Goal: Task Accomplishment & Management: Manage account settings

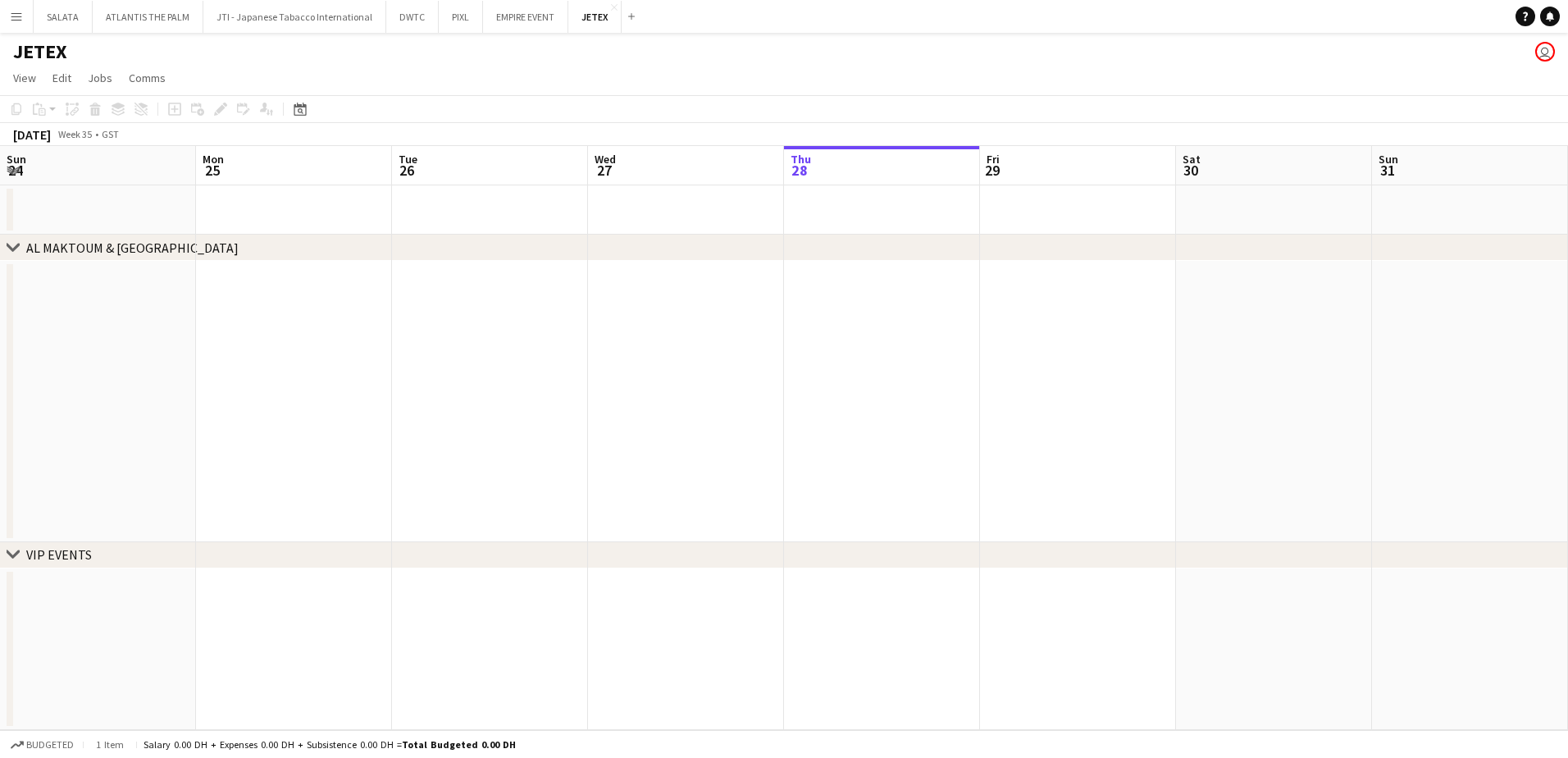
scroll to position [0, 392]
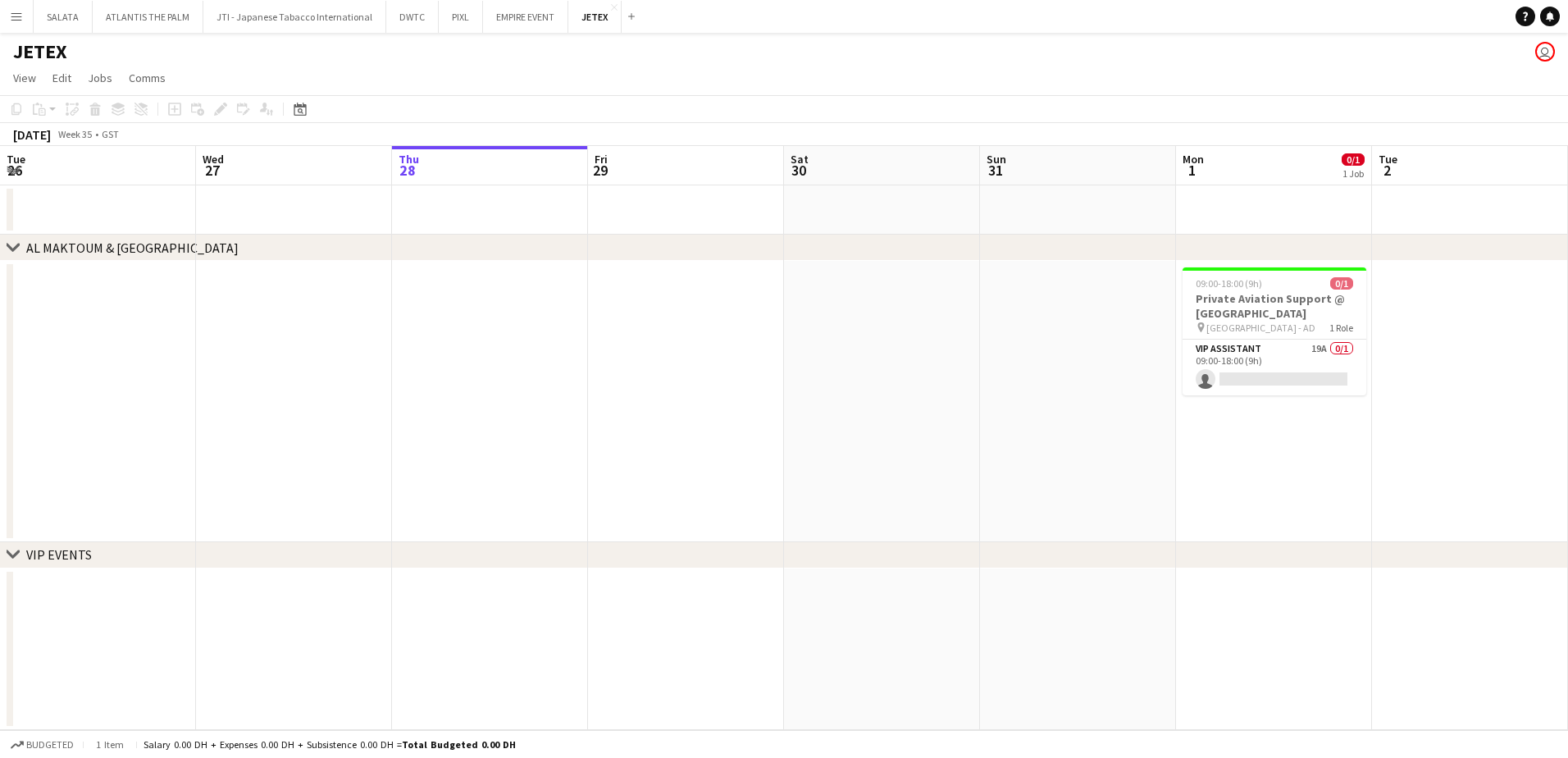
click at [8, 22] on button "Menu" at bounding box center [17, 17] width 33 height 33
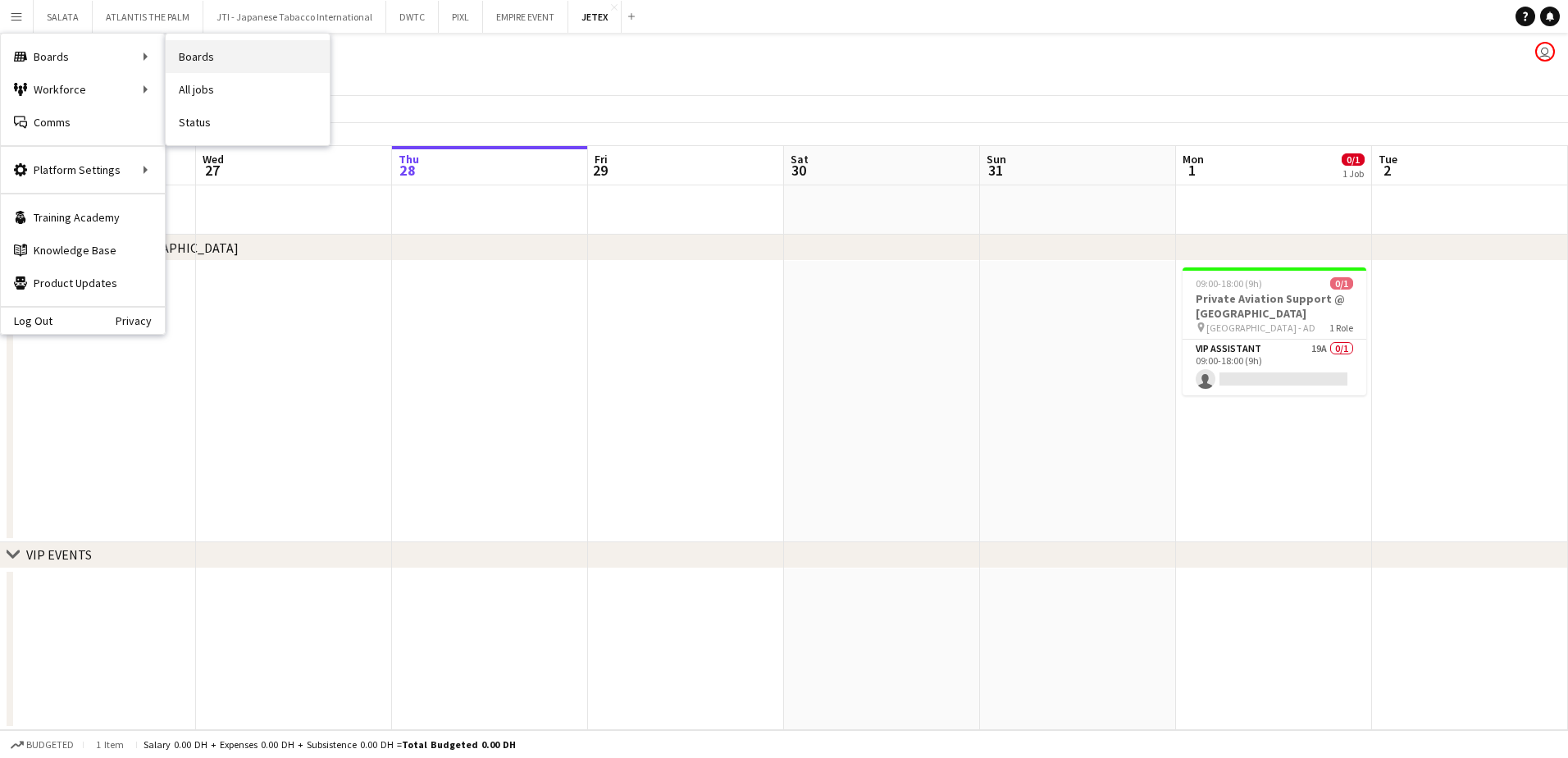
click at [196, 60] on link "Boards" at bounding box center [248, 56] width 164 height 33
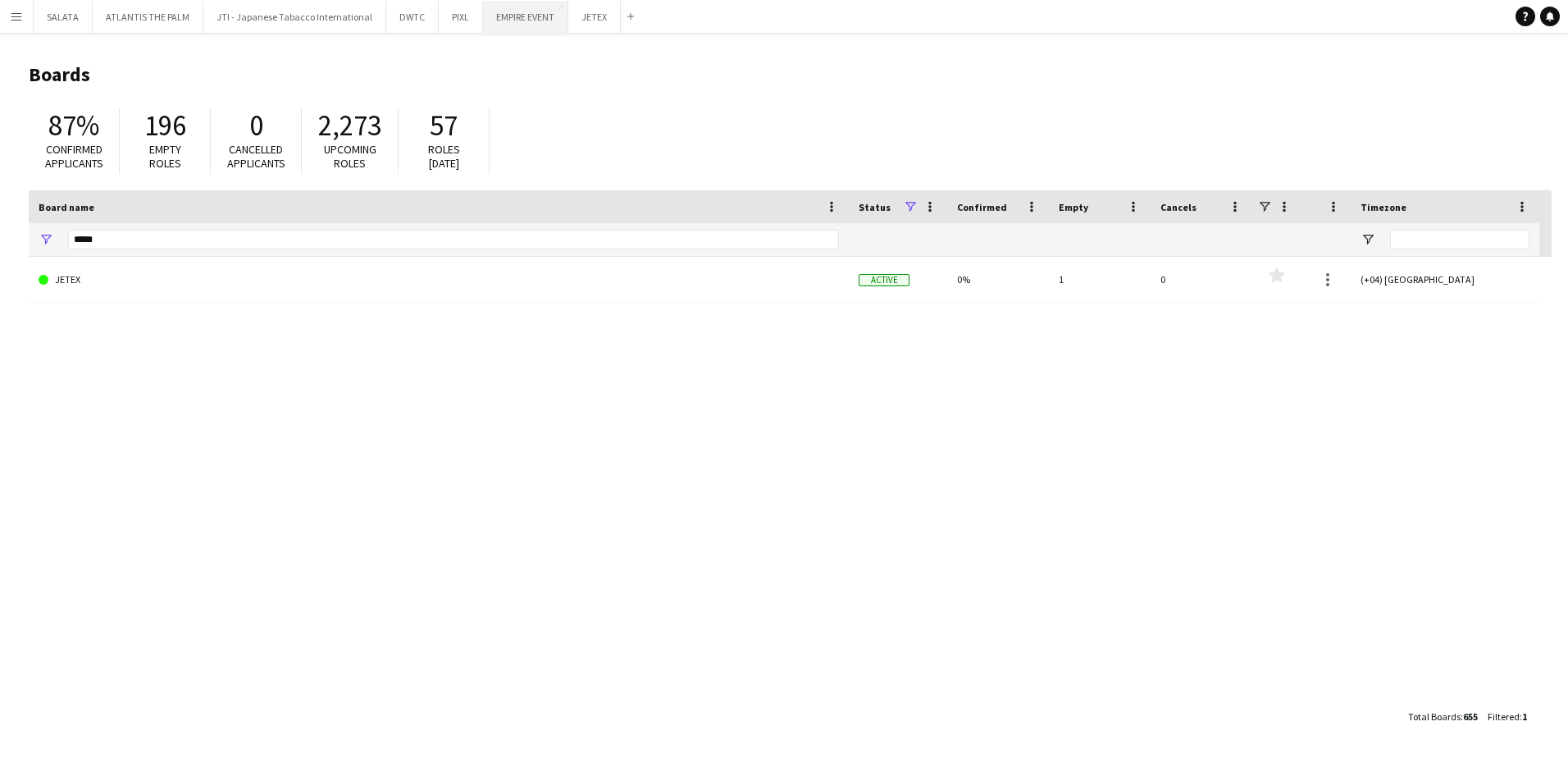
click at [0, 0] on app-icon "Close" at bounding box center [0, 0] width 0 height 0
click at [513, 7] on app-icon "Close" at bounding box center [517, 7] width 7 height 7
drag, startPoint x: 161, startPoint y: 249, endPoint x: 27, endPoint y: 245, distance: 134.1
click at [27, 245] on main "Boards 87% Confirmed applicants 196 Empty roles 0 Cancelled applicants 2,273 Up…" at bounding box center [784, 395] width 1568 height 724
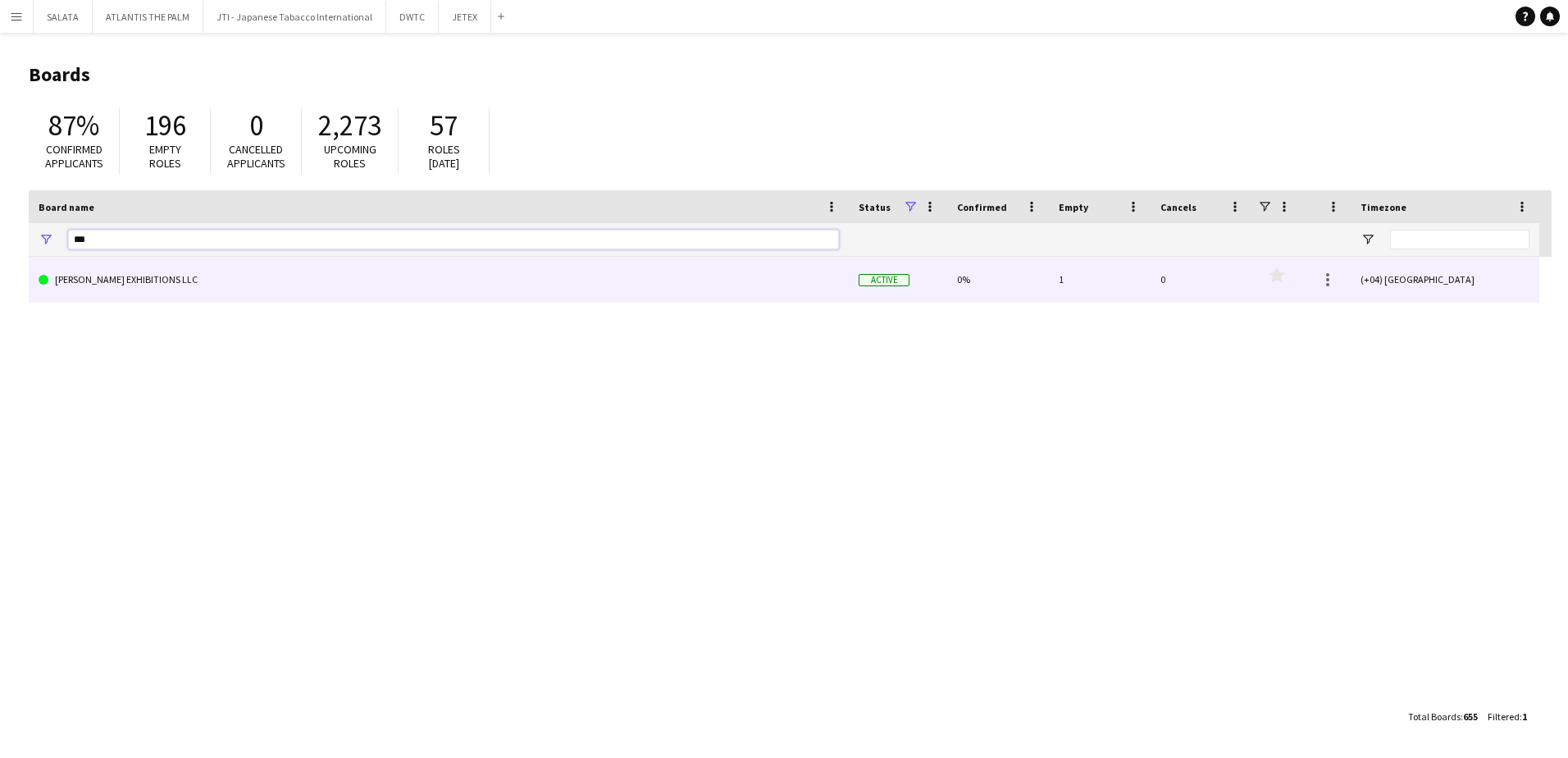
type input "***"
click at [90, 285] on link "[PERSON_NAME] EXHIBITIONS LLC" at bounding box center [438, 279] width 800 height 46
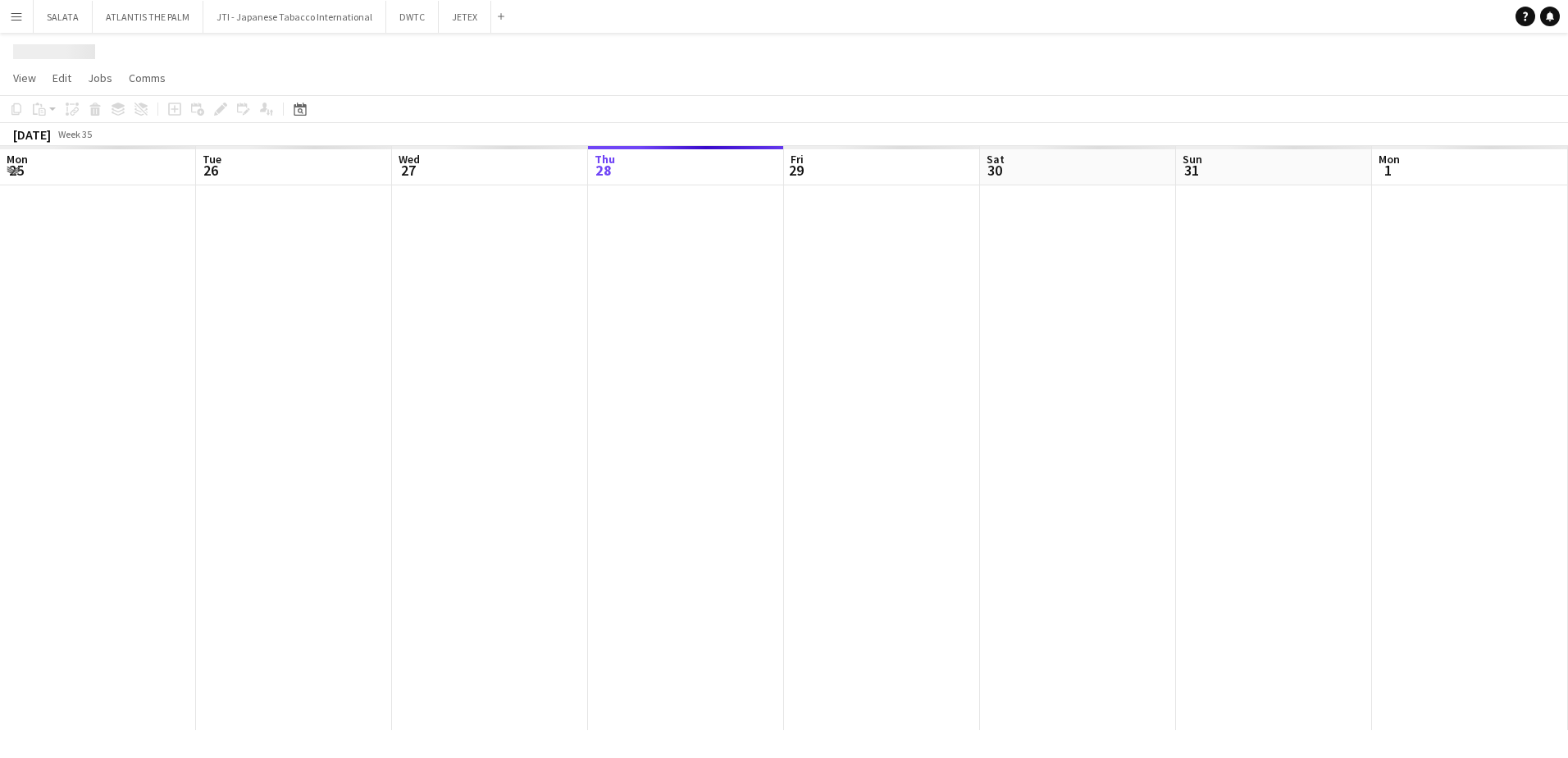
scroll to position [0, 392]
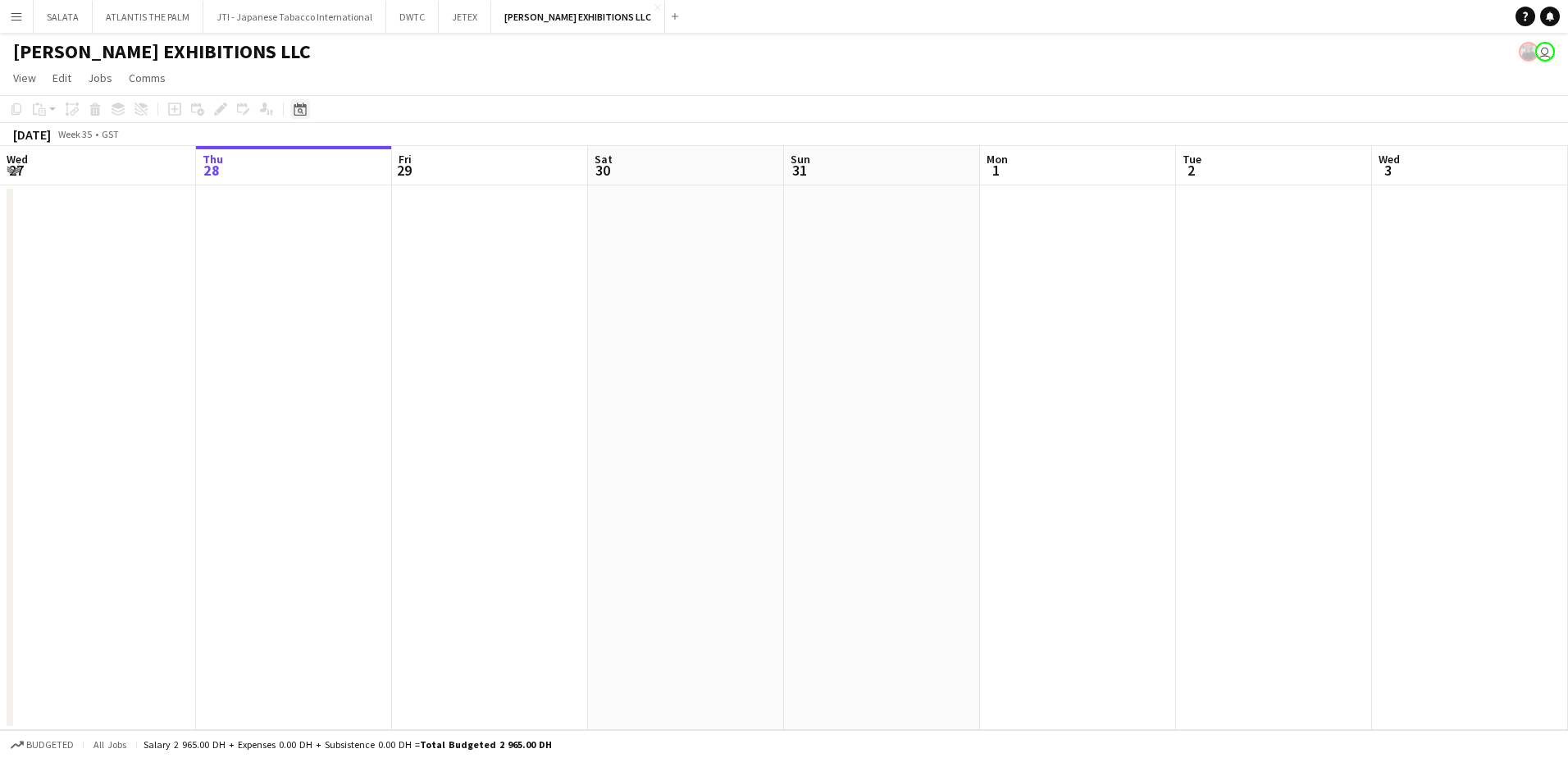
click at [298, 113] on icon "Date picker" at bounding box center [300, 109] width 13 height 13
click at [342, 168] on icon "Choose month and year" at bounding box center [338, 167] width 8 height 4
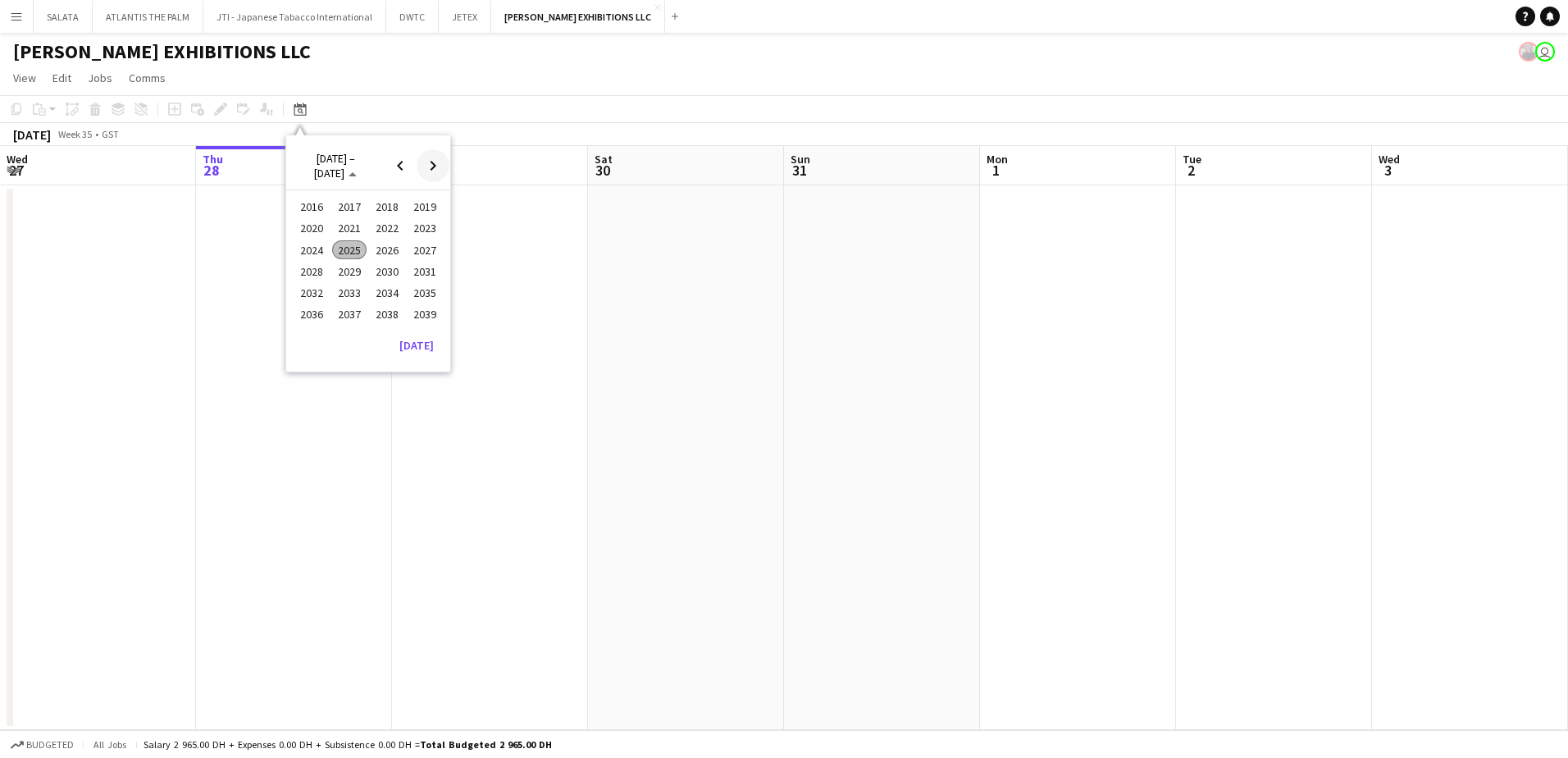
click at [445, 163] on span "Next 24 years" at bounding box center [433, 166] width 33 height 33
click at [397, 167] on span "Previous 24 years" at bounding box center [400, 166] width 33 height 33
click at [352, 253] on span "2025" at bounding box center [349, 250] width 34 height 20
click at [381, 270] on span "NOV" at bounding box center [386, 271] width 34 height 20
click at [303, 258] on span "3" at bounding box center [303, 255] width 20 height 20
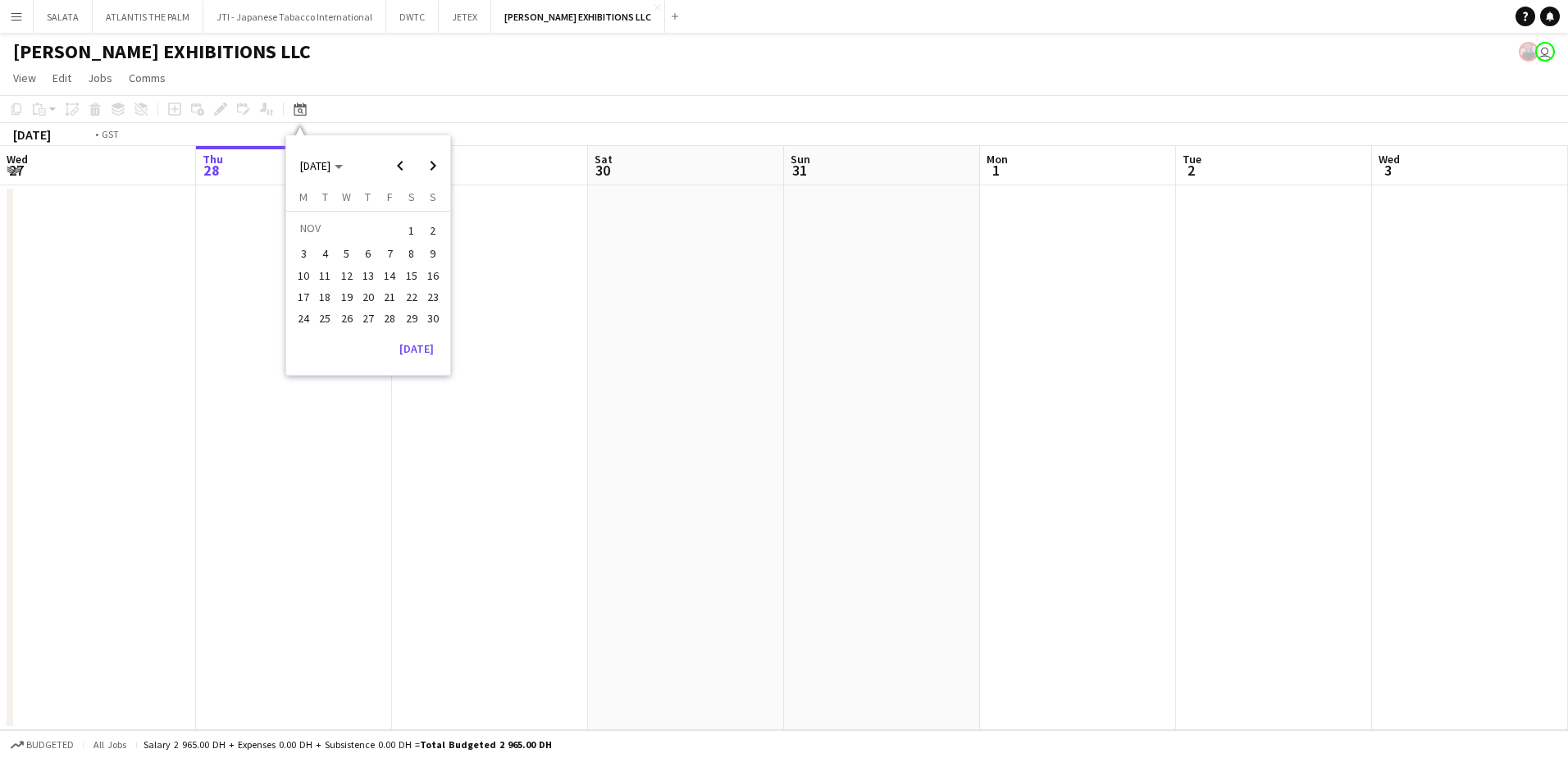
scroll to position [0, 564]
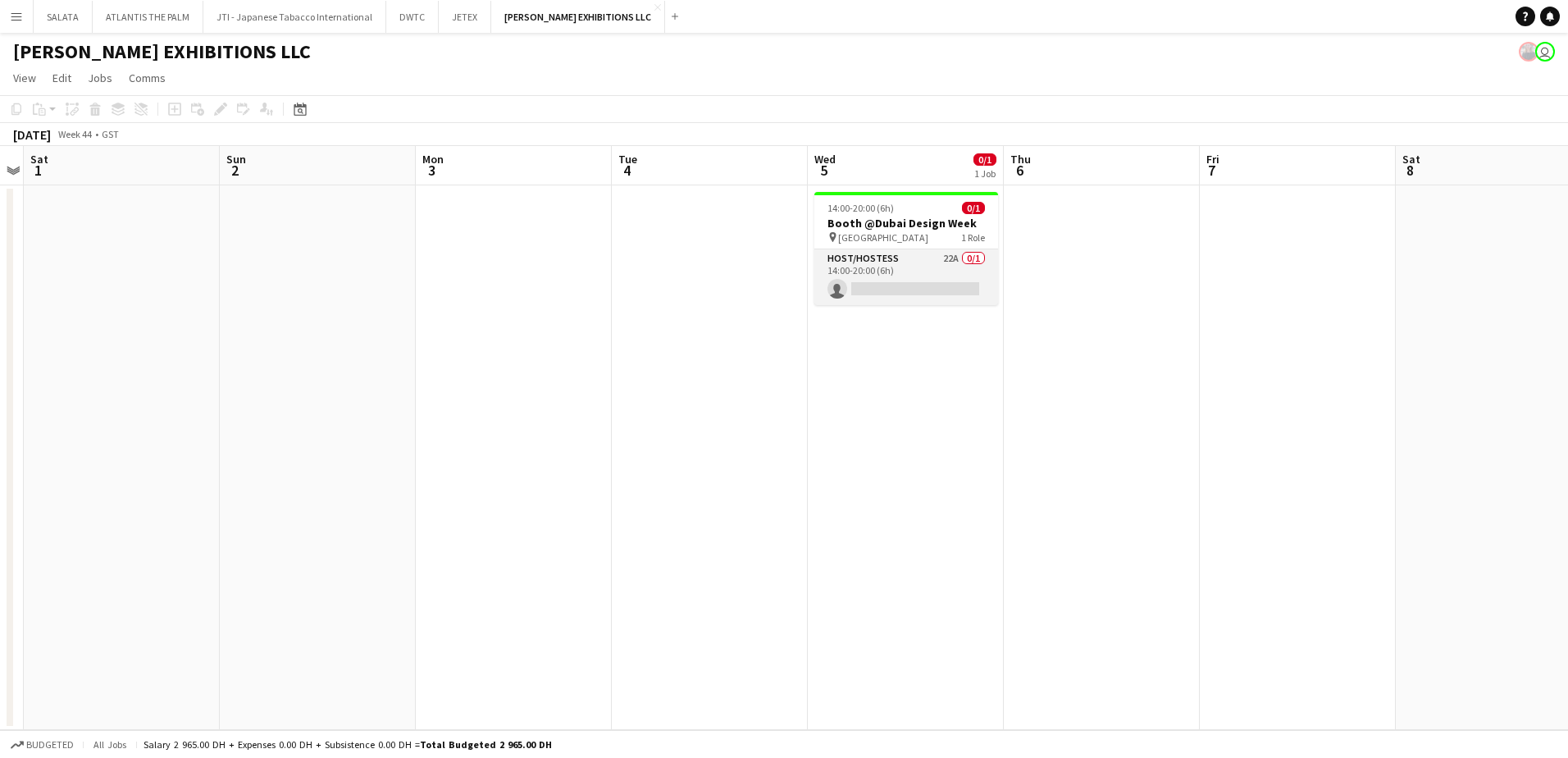
click at [870, 275] on app-card-role "Host/Hostess 22A 0/1 14:00-20:00 (6h) single-neutral-actions" at bounding box center [906, 277] width 184 height 56
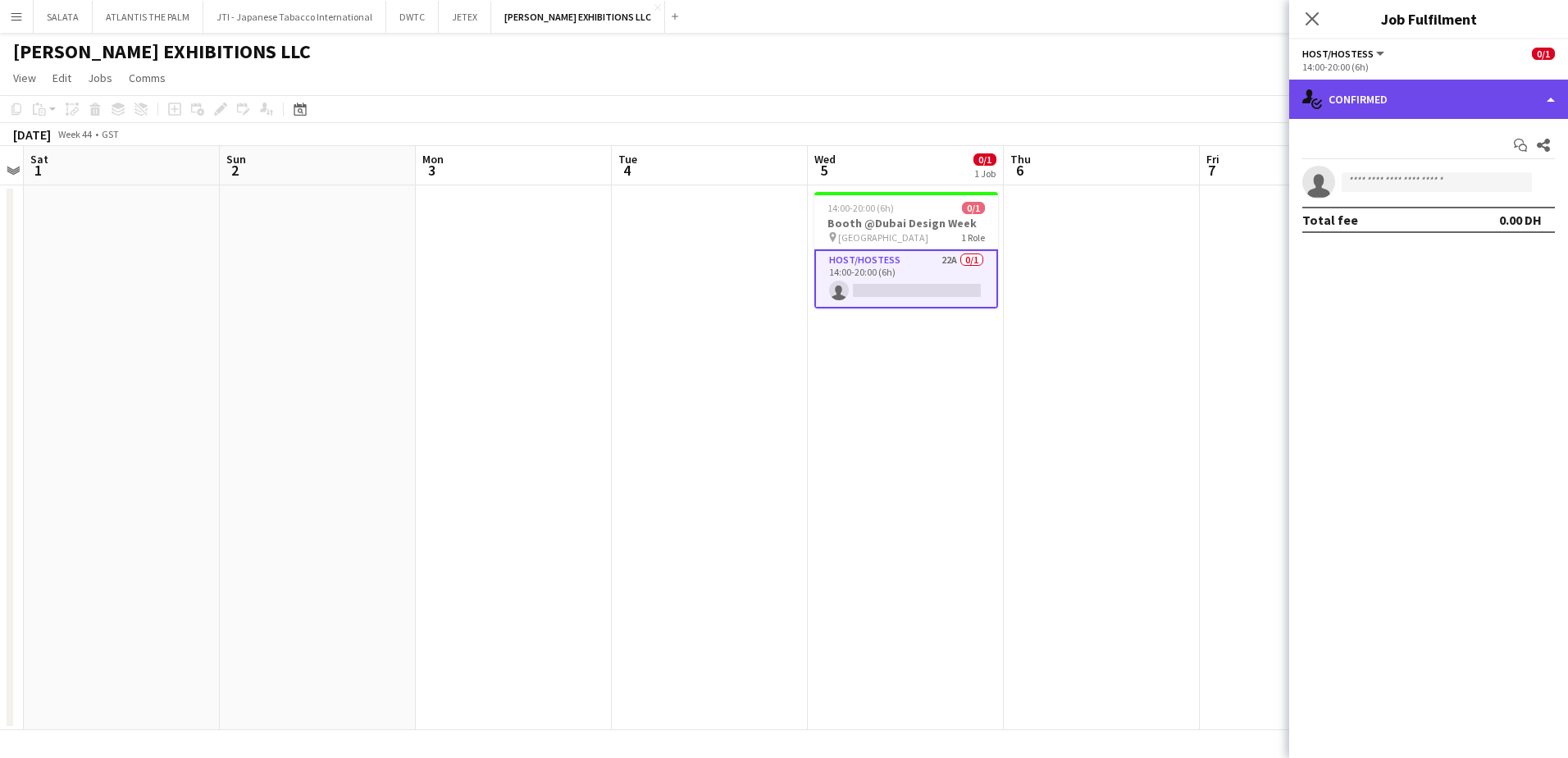
click at [1335, 109] on div "single-neutral-actions-check-2 Confirmed" at bounding box center [1429, 99] width 279 height 39
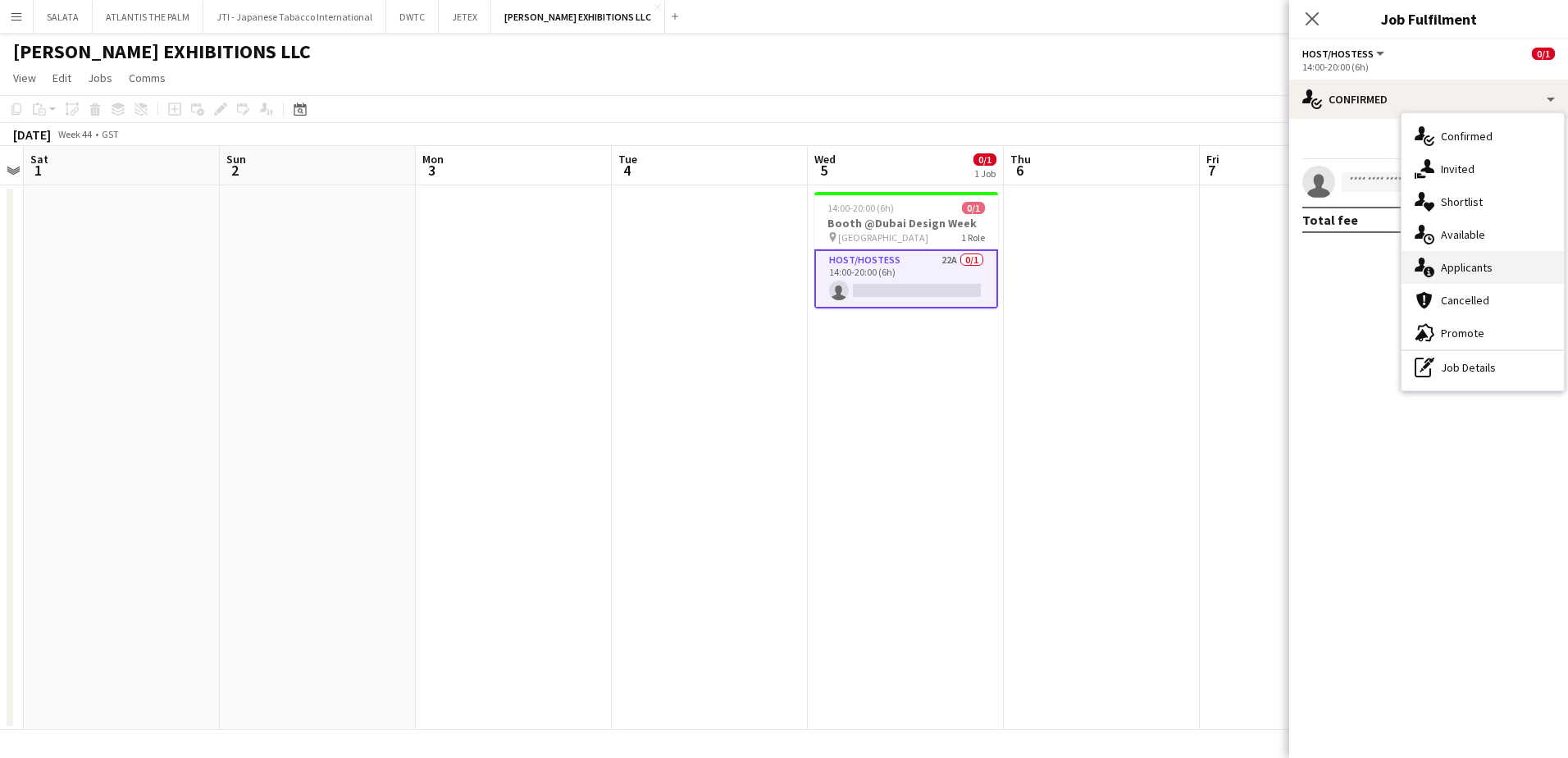
click at [1473, 259] on div "single-neutral-actions-information Applicants" at bounding box center [1483, 268] width 163 height 33
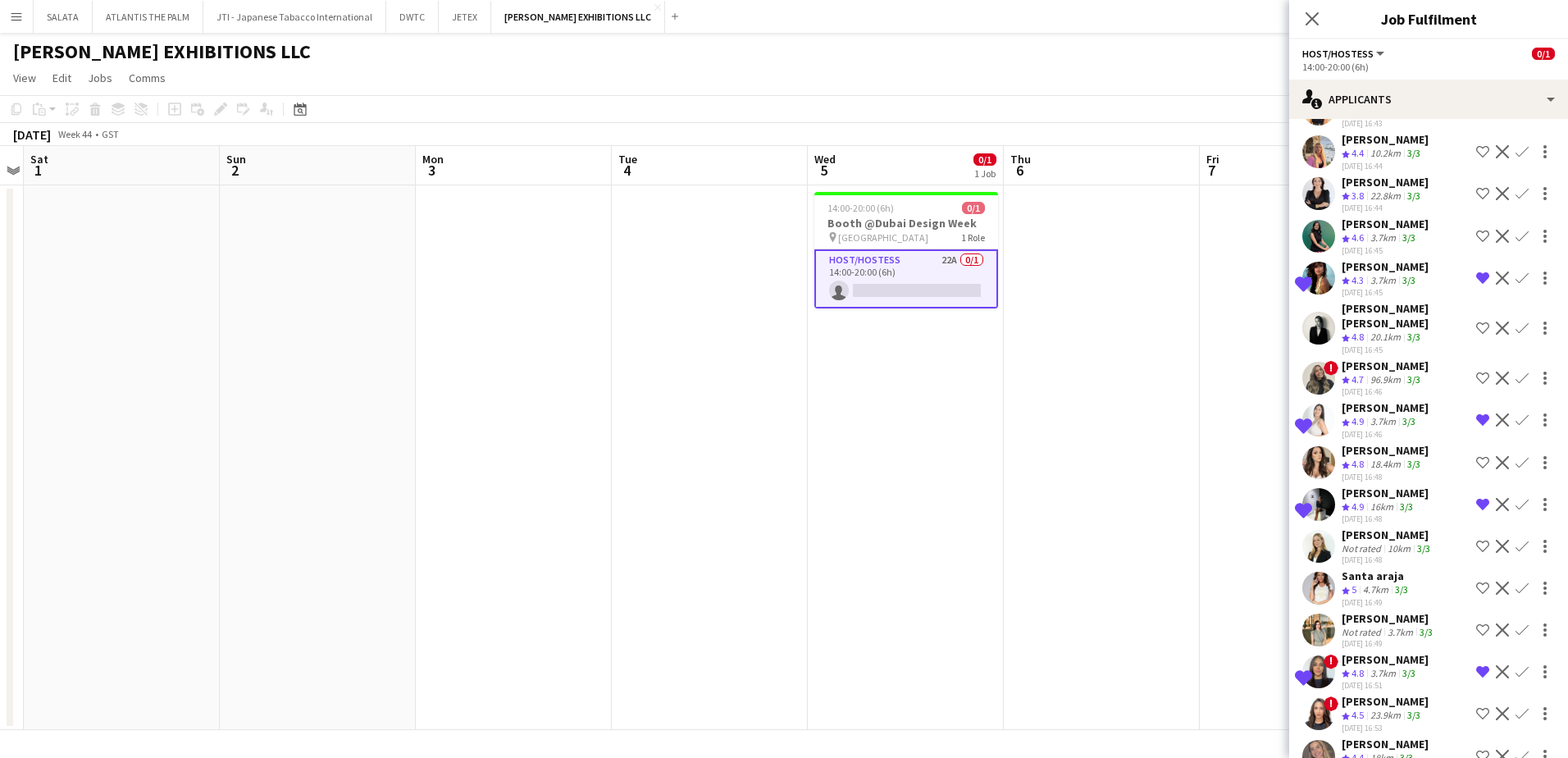
scroll to position [0, 0]
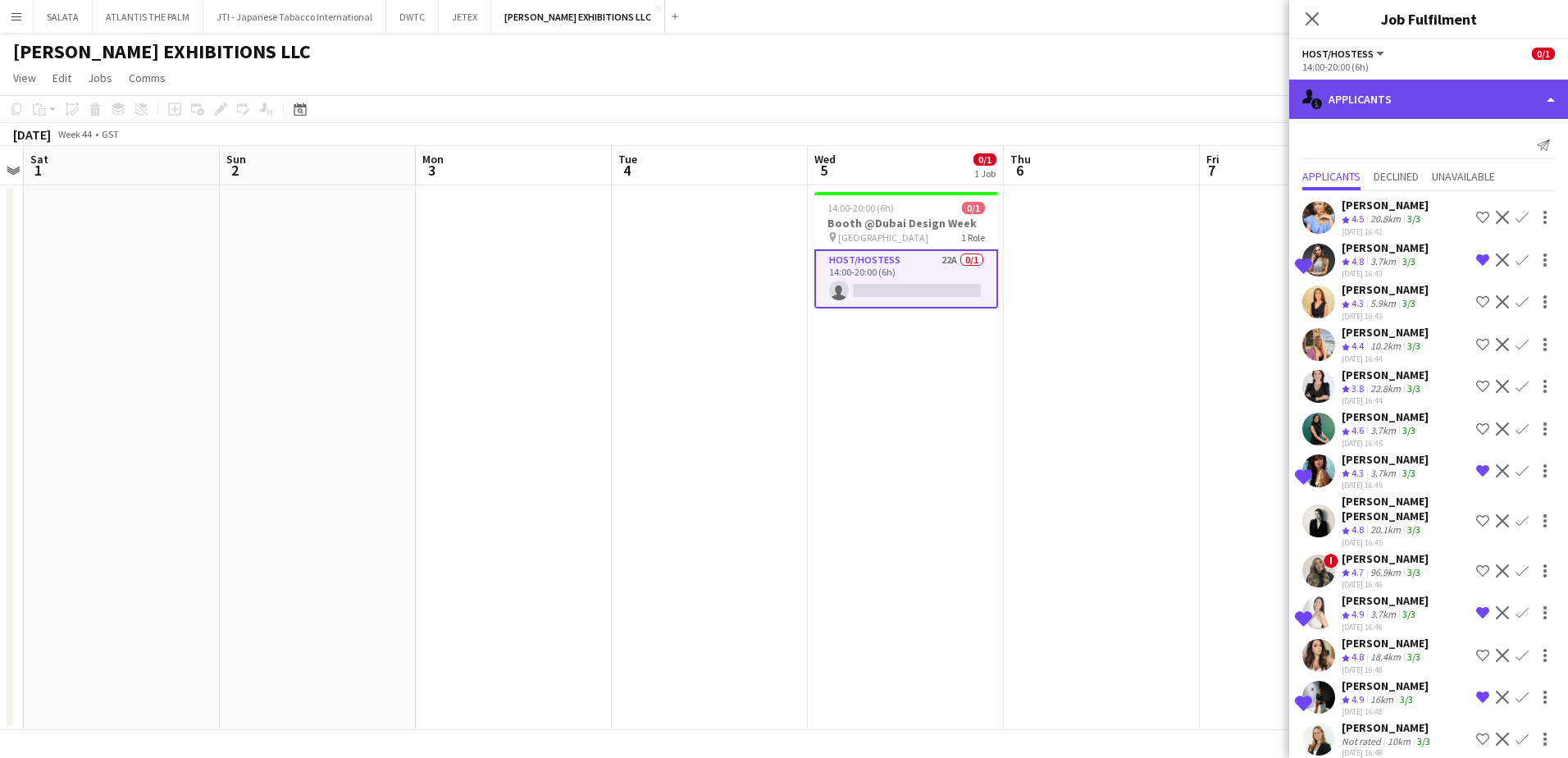
click at [1375, 98] on div "single-neutral-actions-information Applicants" at bounding box center [1429, 99] width 279 height 39
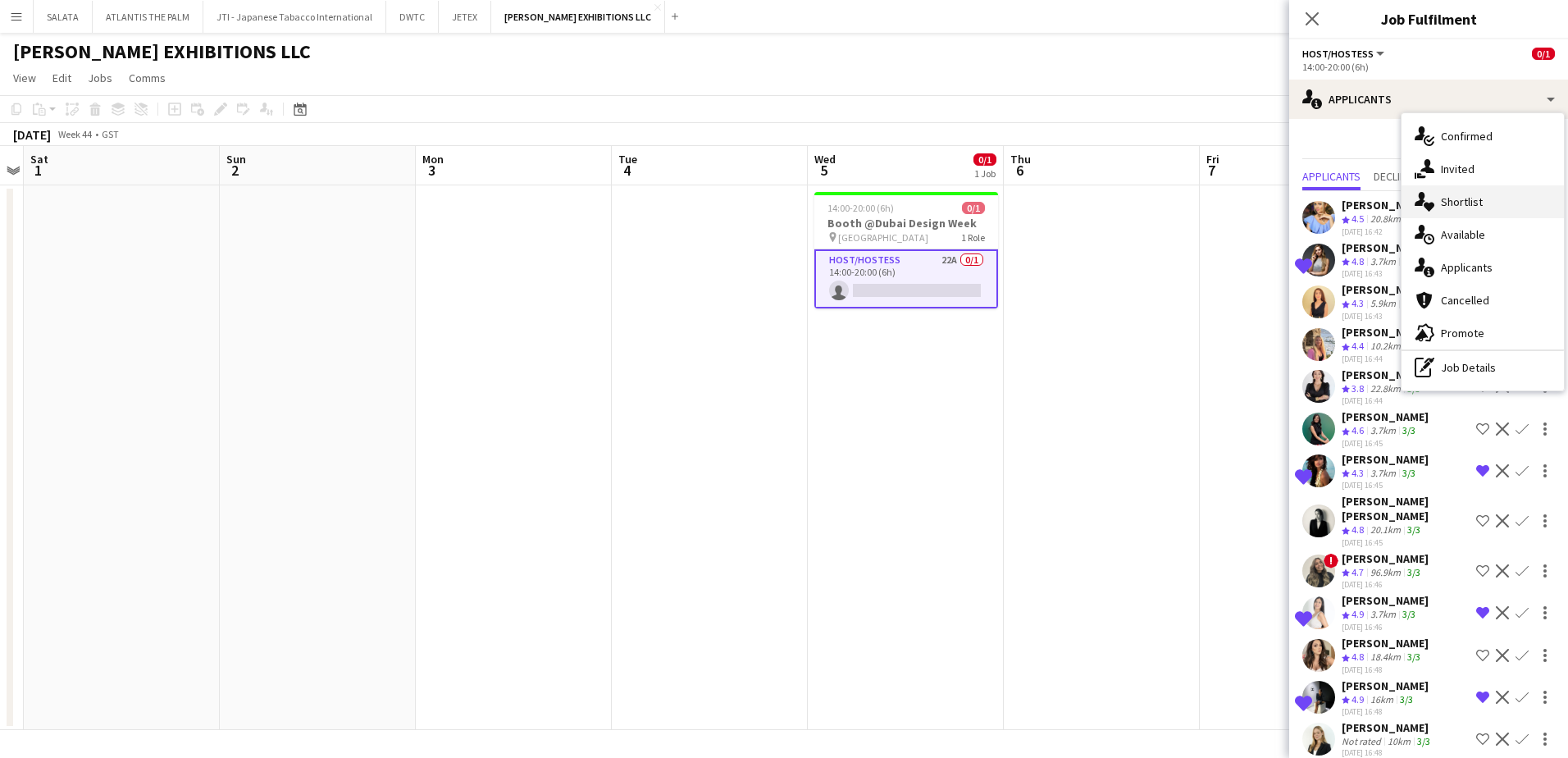
click at [1464, 208] on div "single-neutral-actions-heart Shortlist" at bounding box center [1483, 202] width 163 height 33
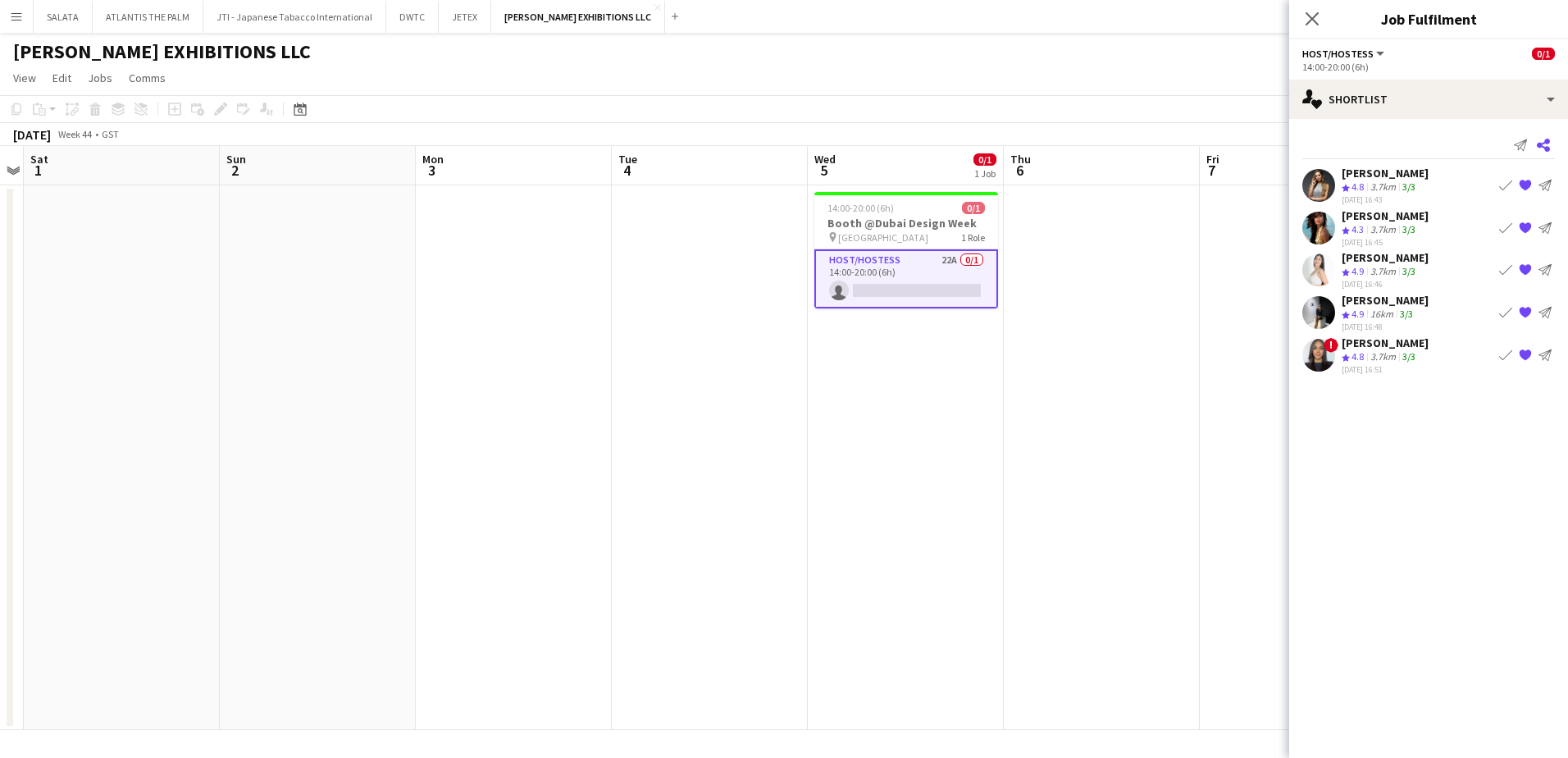
click at [1545, 140] on icon at bounding box center [1543, 145] width 13 height 13
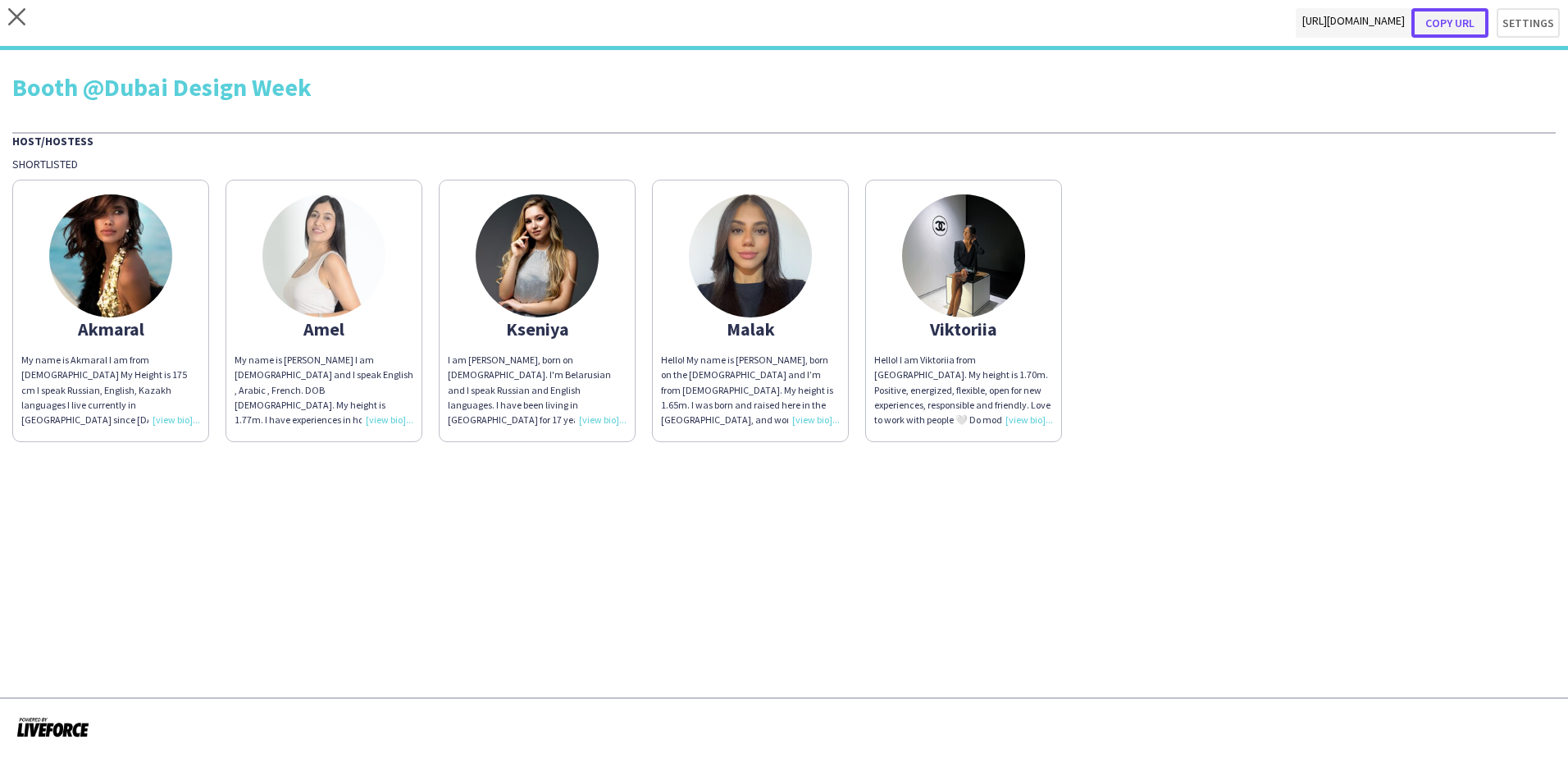
click at [1449, 13] on button "Copy url" at bounding box center [1449, 23] width 77 height 30
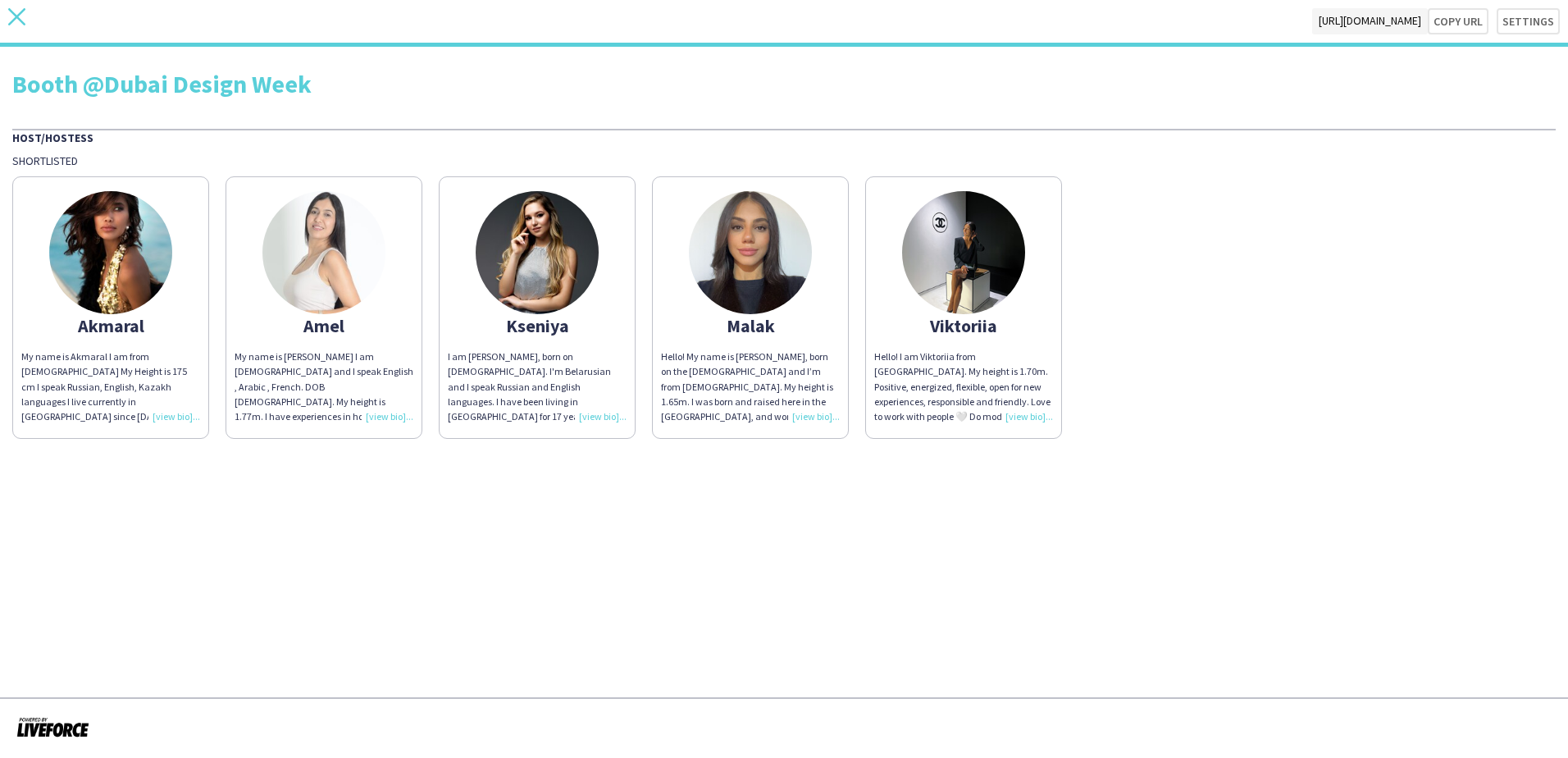
click at [15, 15] on icon at bounding box center [17, 17] width 17 height 17
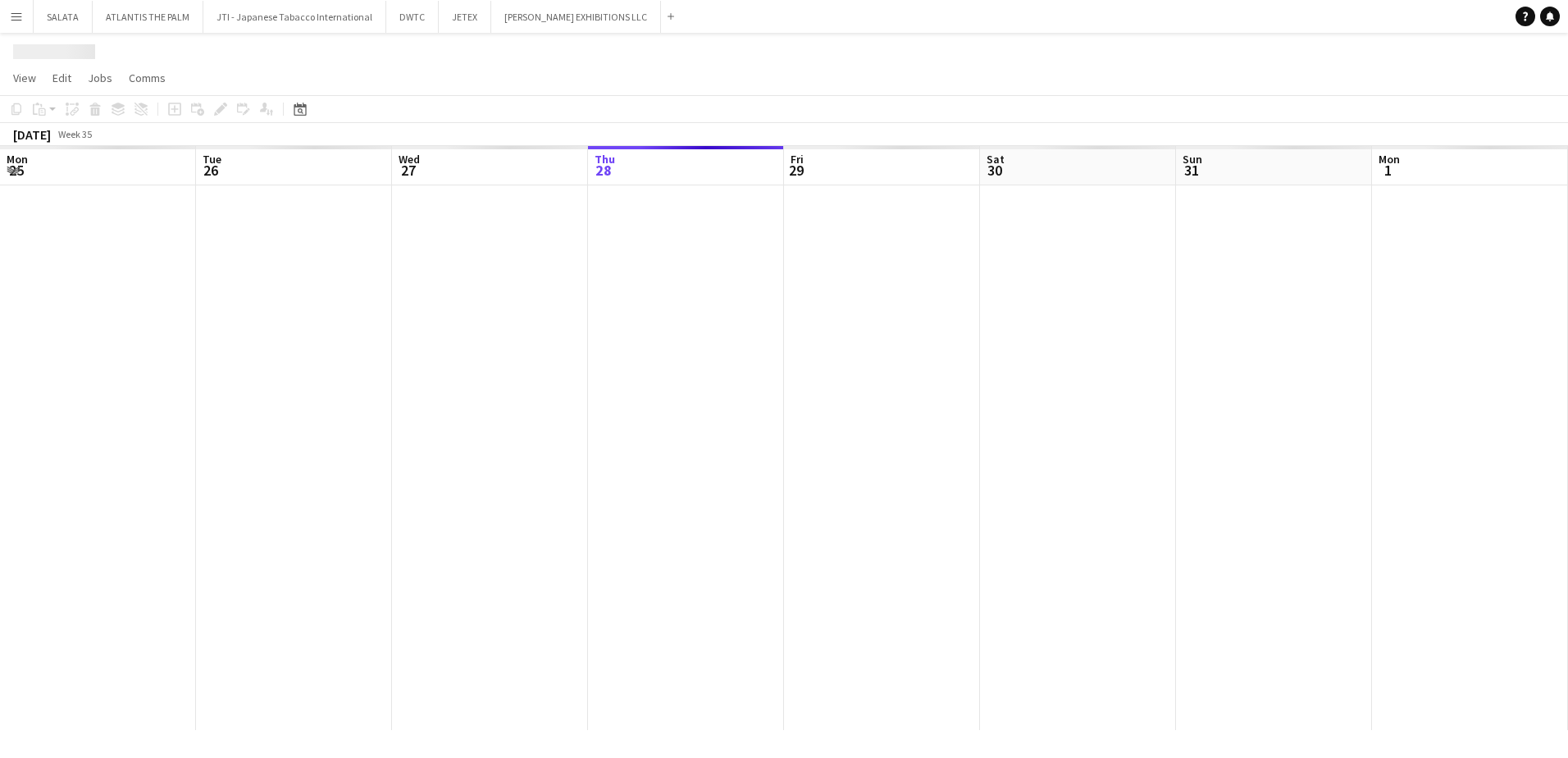
scroll to position [0, 392]
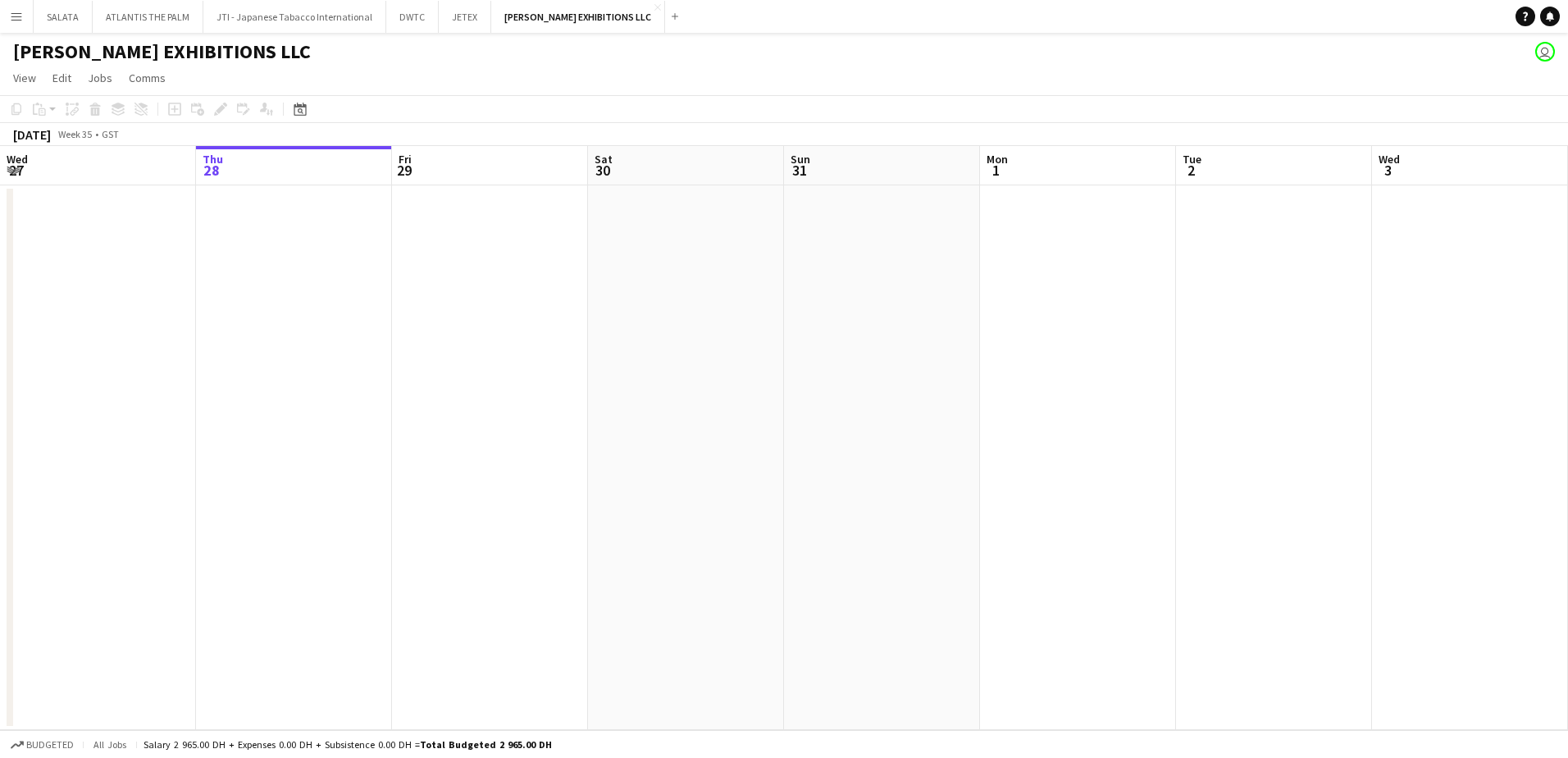
click at [313, 111] on app-toolbar "Copy Paste Paste Ctrl+V Paste with crew Ctrl+Shift+V Paste linked Job [GEOGRAPH…" at bounding box center [784, 109] width 1568 height 28
click at [293, 119] on div "Date picker" at bounding box center [300, 109] width 20 height 20
click at [342, 168] on icon "Choose month and year" at bounding box center [338, 167] width 8 height 4
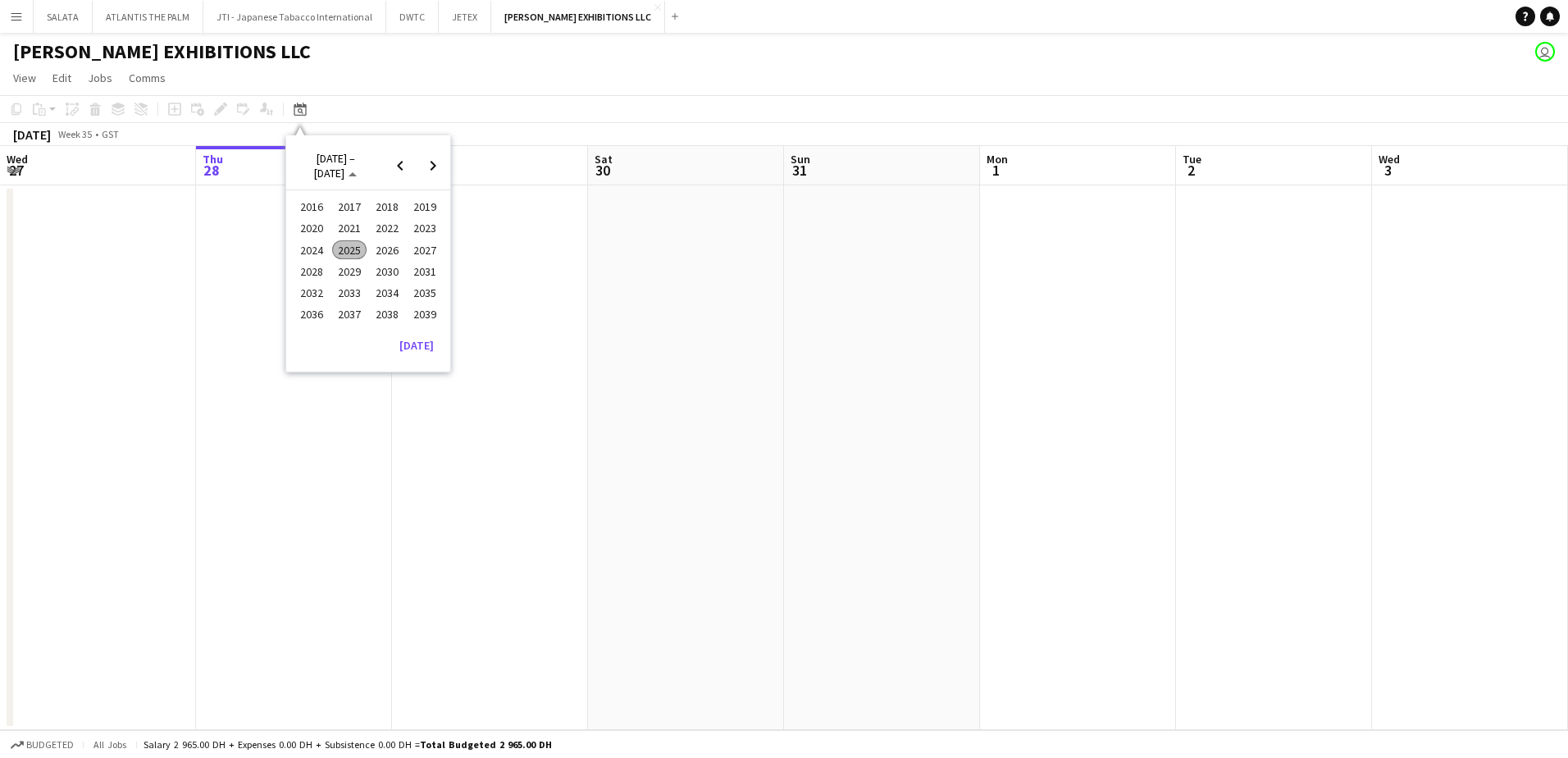
click at [352, 250] on span "2025" at bounding box center [349, 250] width 34 height 20
click at [381, 268] on span "NOV" at bounding box center [386, 271] width 34 height 20
click at [303, 250] on span "3" at bounding box center [303, 255] width 20 height 20
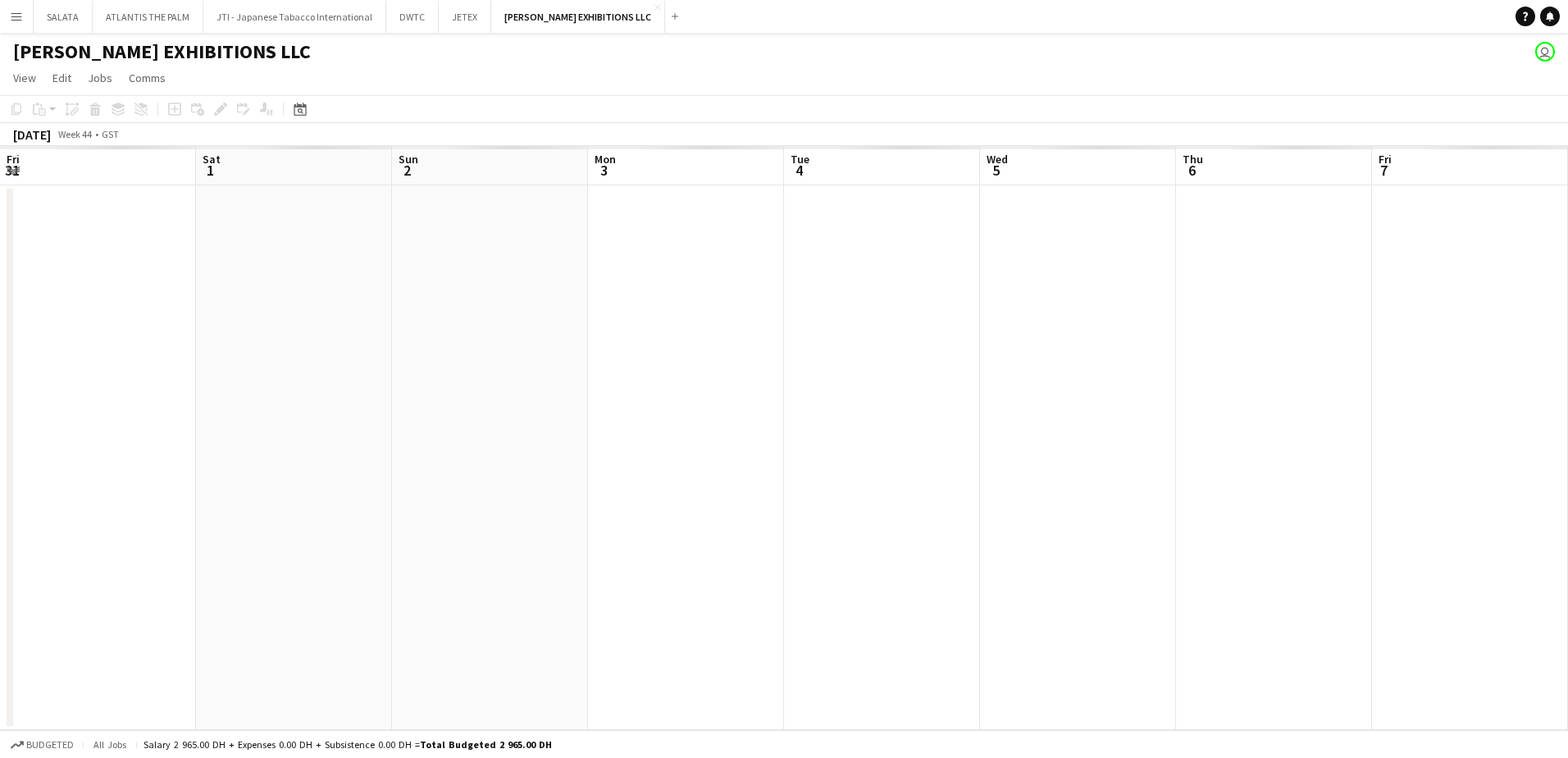
scroll to position [0, 564]
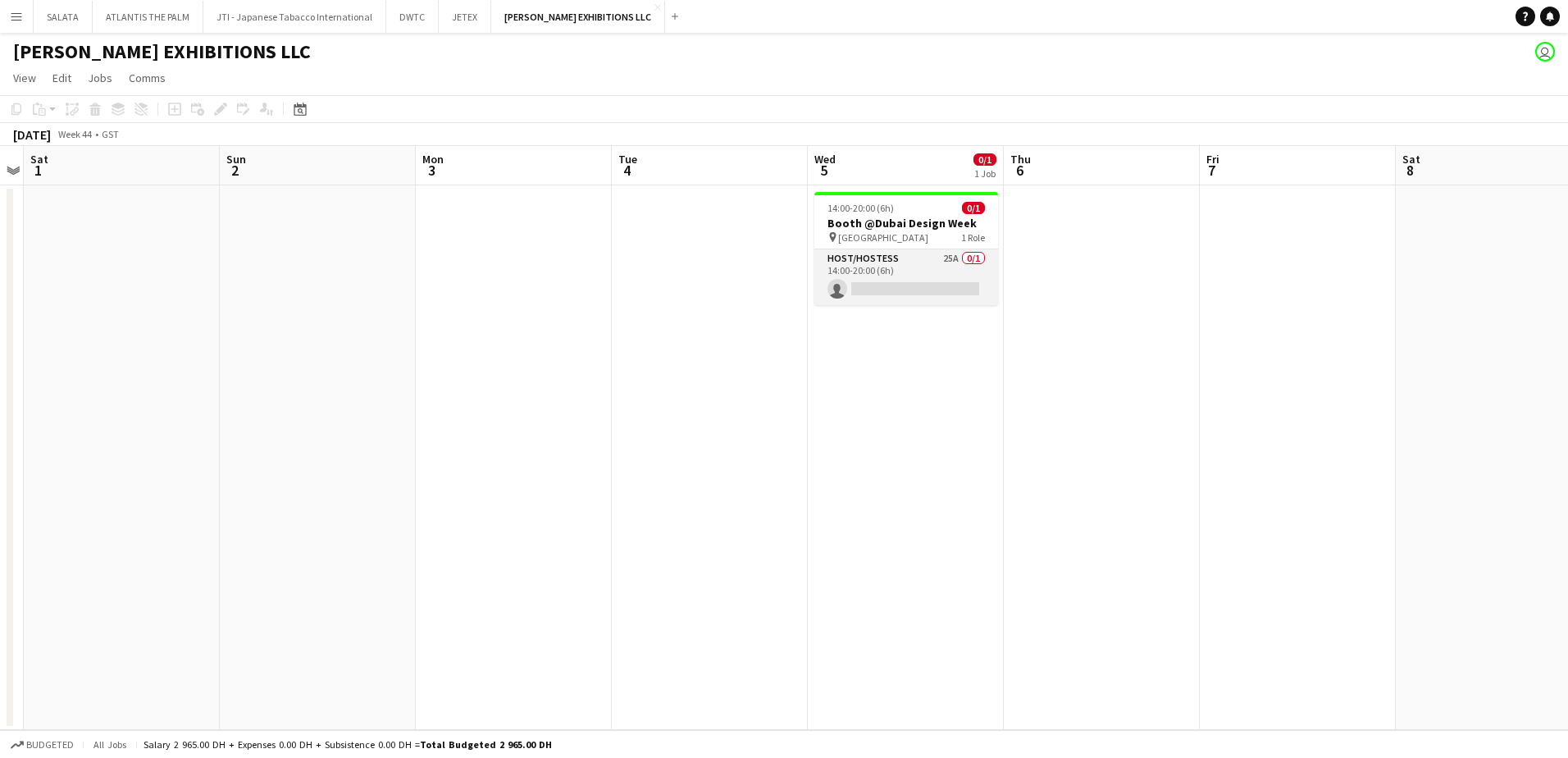
click at [887, 274] on app-card-role "Host/Hostess 25A 0/1 14:00-20:00 (6h) single-neutral-actions" at bounding box center [906, 277] width 184 height 56
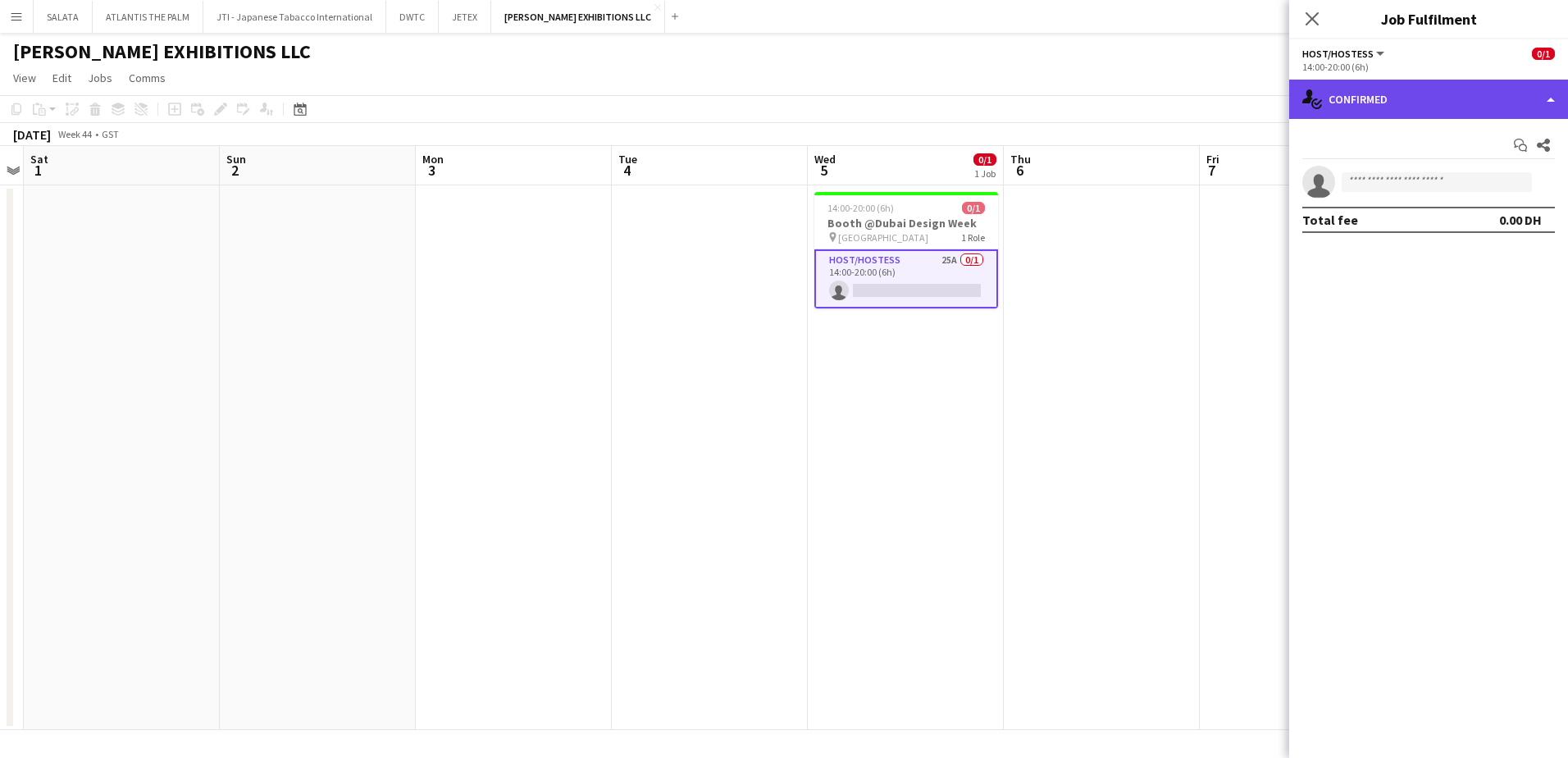
click at [1418, 95] on div "single-neutral-actions-check-2 Confirmed" at bounding box center [1429, 99] width 279 height 39
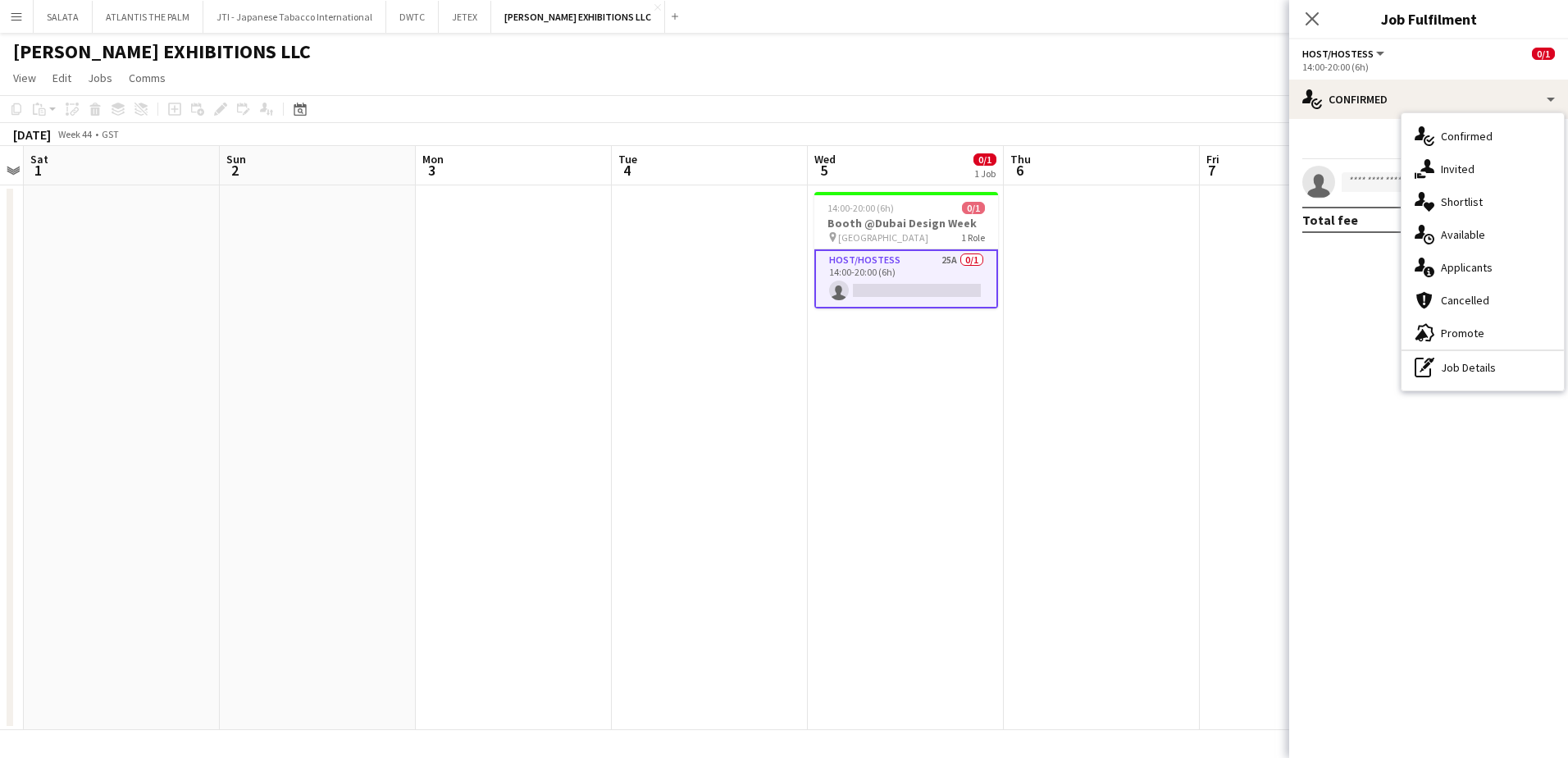
click at [1485, 270] on div "single-neutral-actions-information Applicants" at bounding box center [1483, 268] width 163 height 33
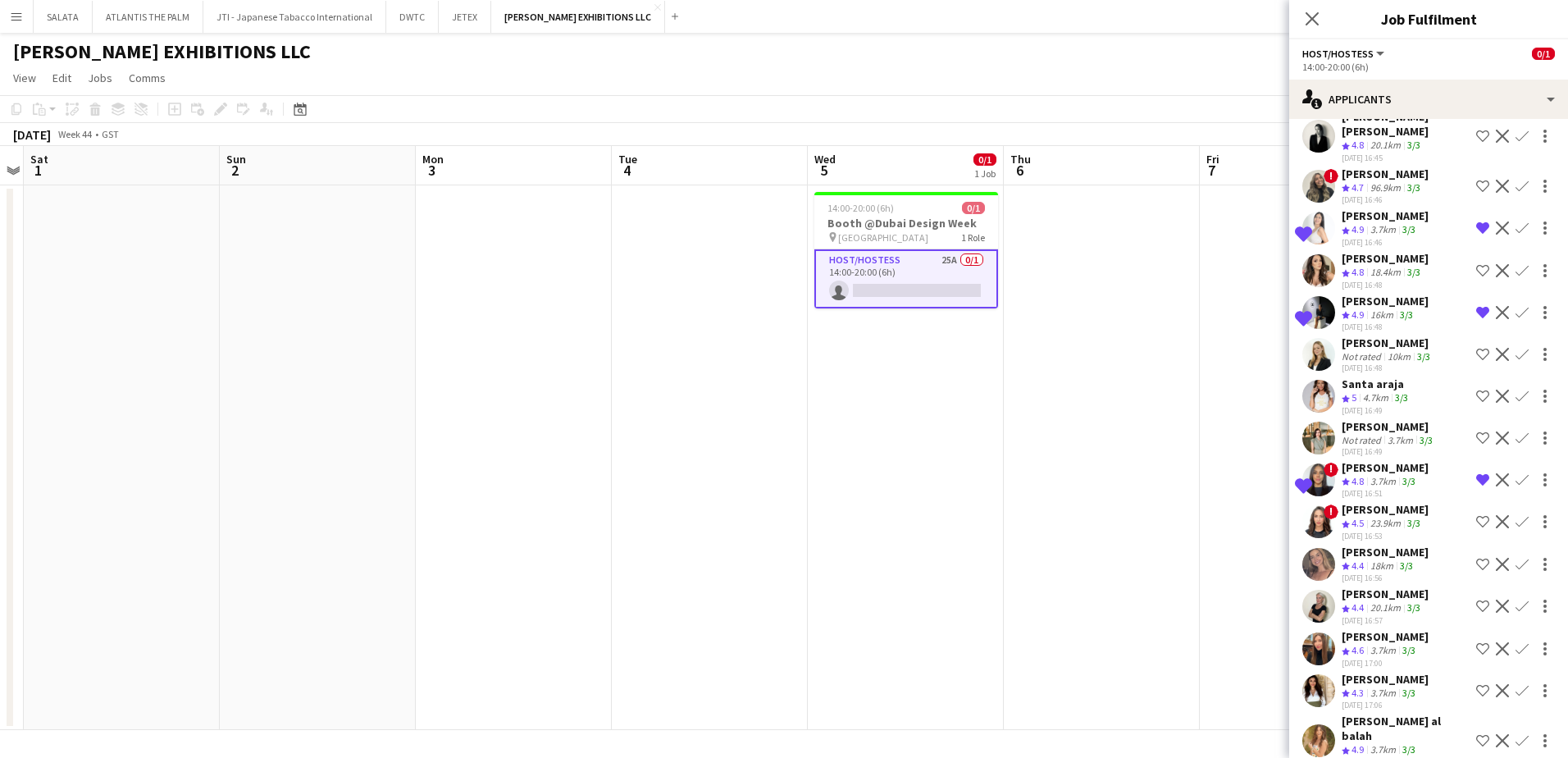
scroll to position [522, 0]
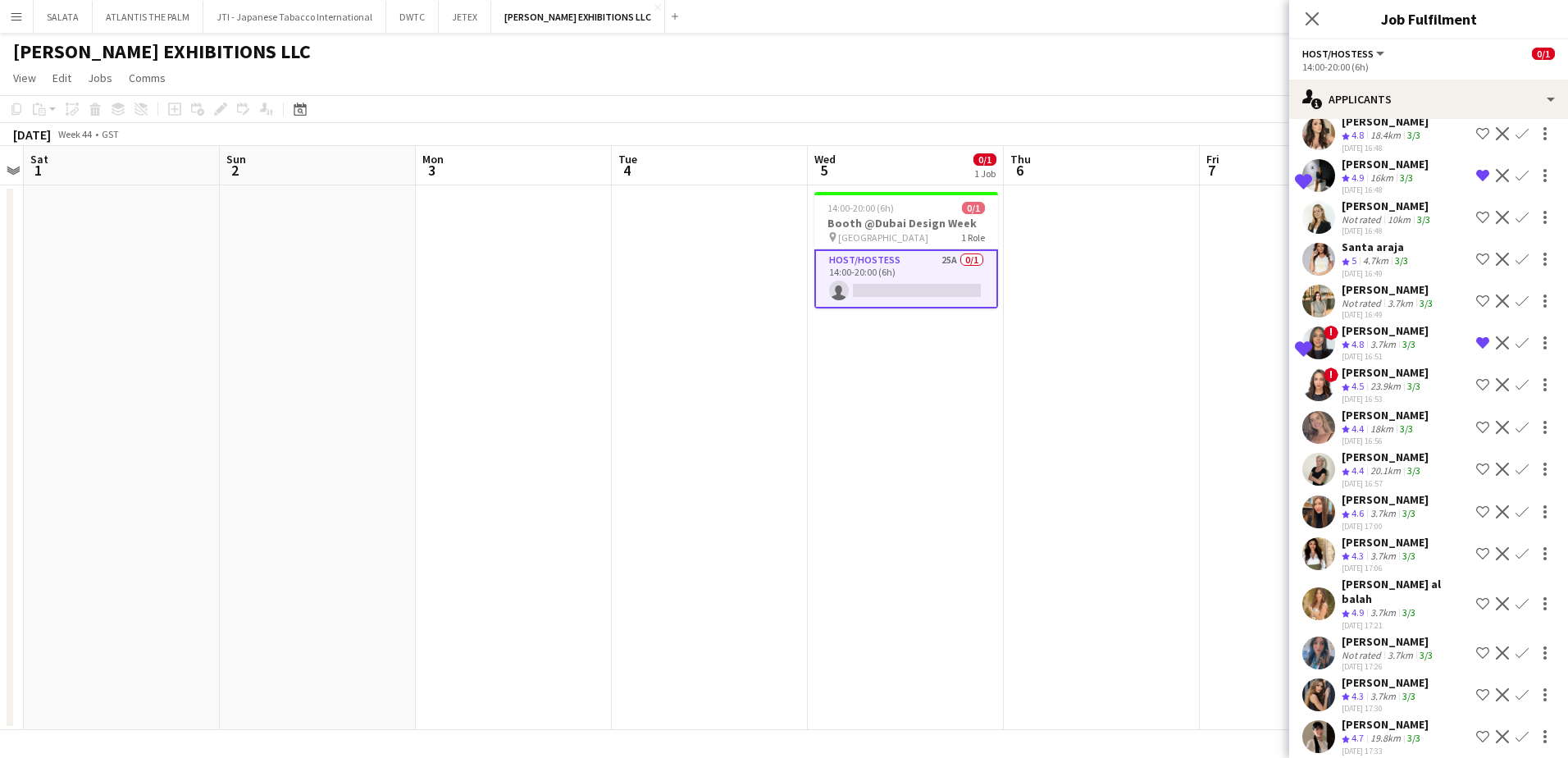
click at [1317, 724] on app-user-avatar at bounding box center [1318, 736] width 33 height 33
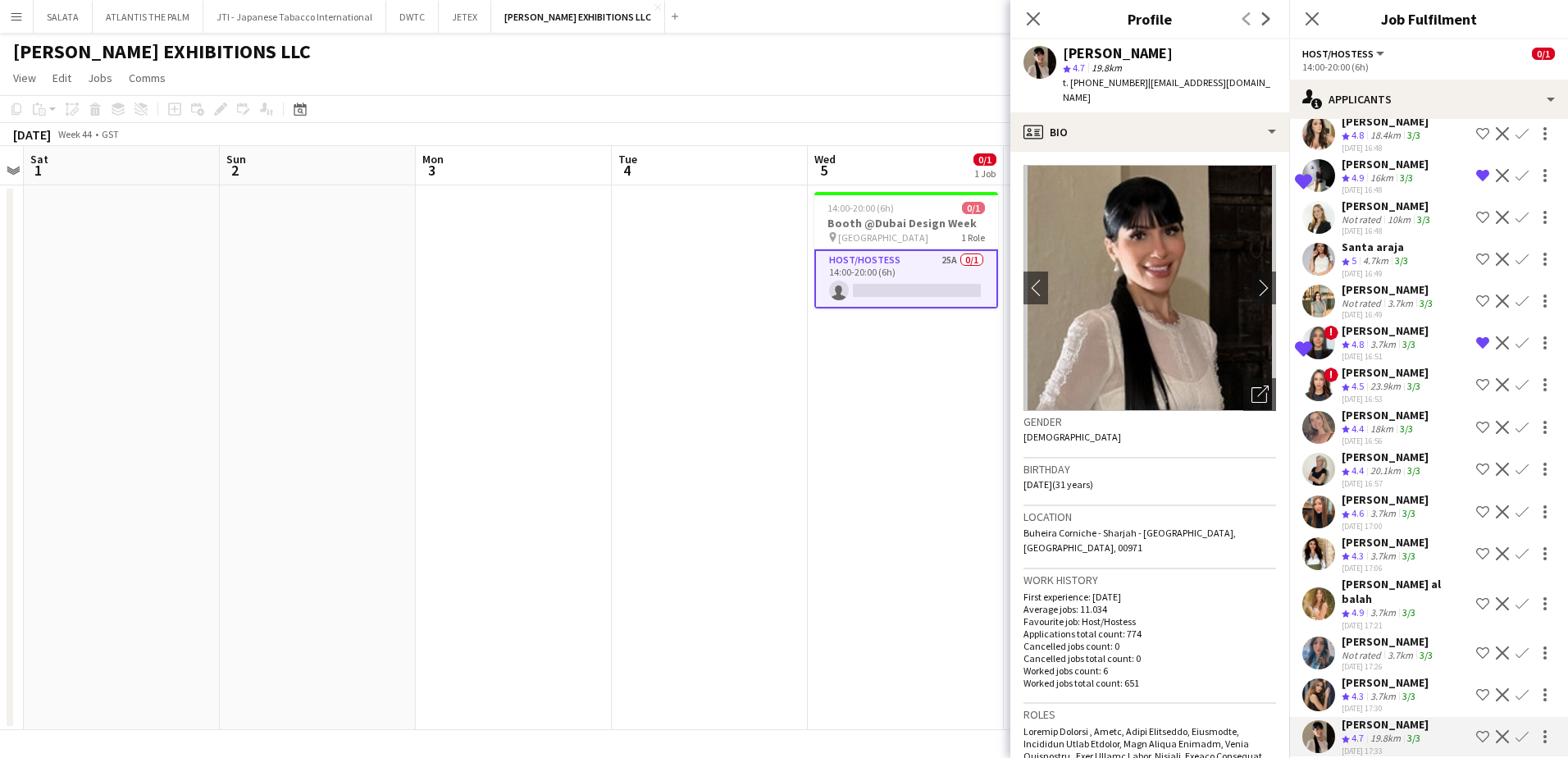
click at [1476, 730] on app-icon "Shortlist crew" at bounding box center [1483, 736] width 13 height 13
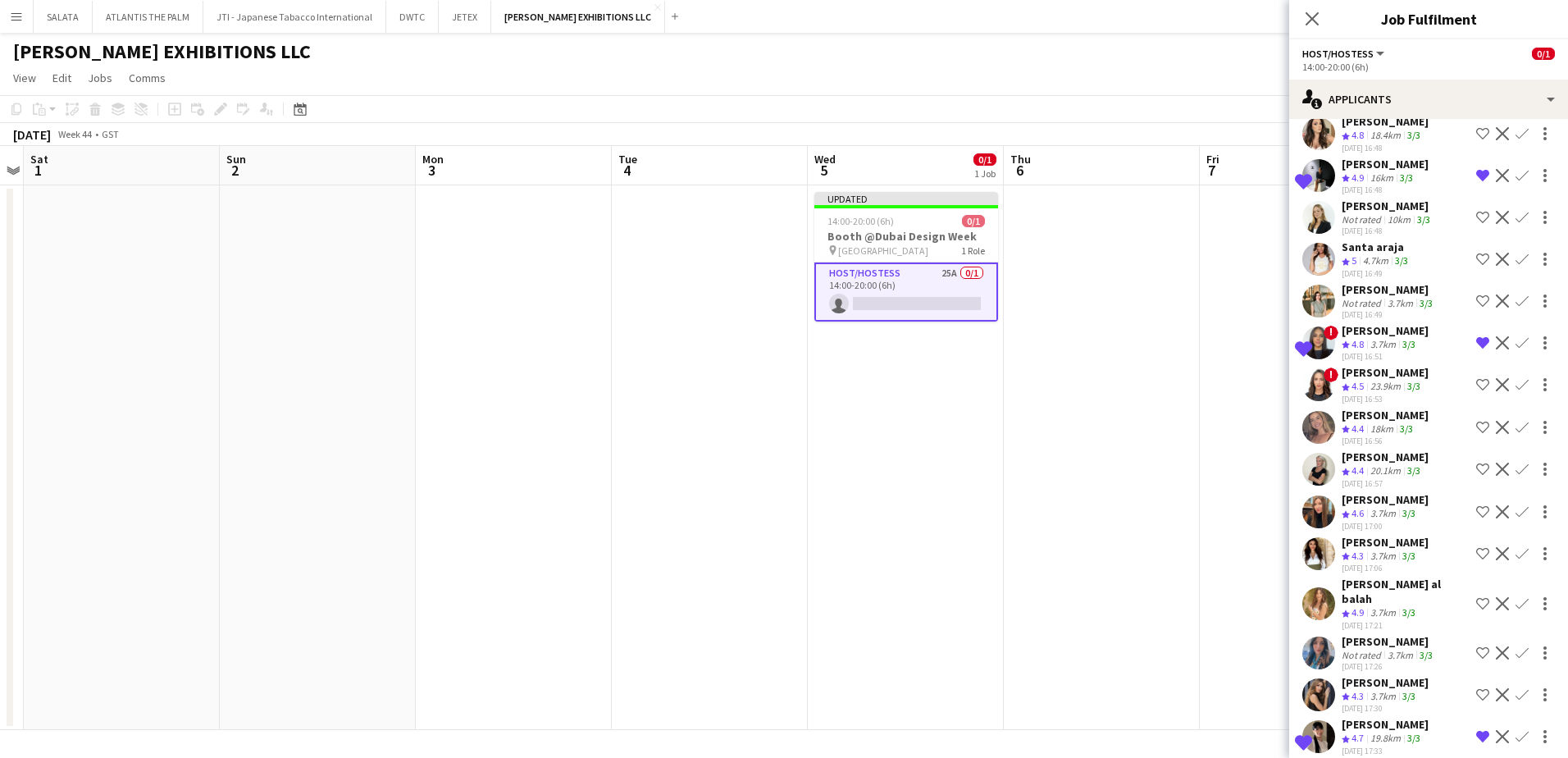
click at [1476, 600] on app-icon "Shortlist crew" at bounding box center [1483, 604] width 13 height 13
click at [1310, 6] on div "Close pop-in" at bounding box center [1312, 18] width 46 height 37
drag, startPoint x: 1313, startPoint y: 18, endPoint x: 1365, endPoint y: 30, distance: 53.4
click at [1313, 18] on icon at bounding box center [1312, 19] width 13 height 13
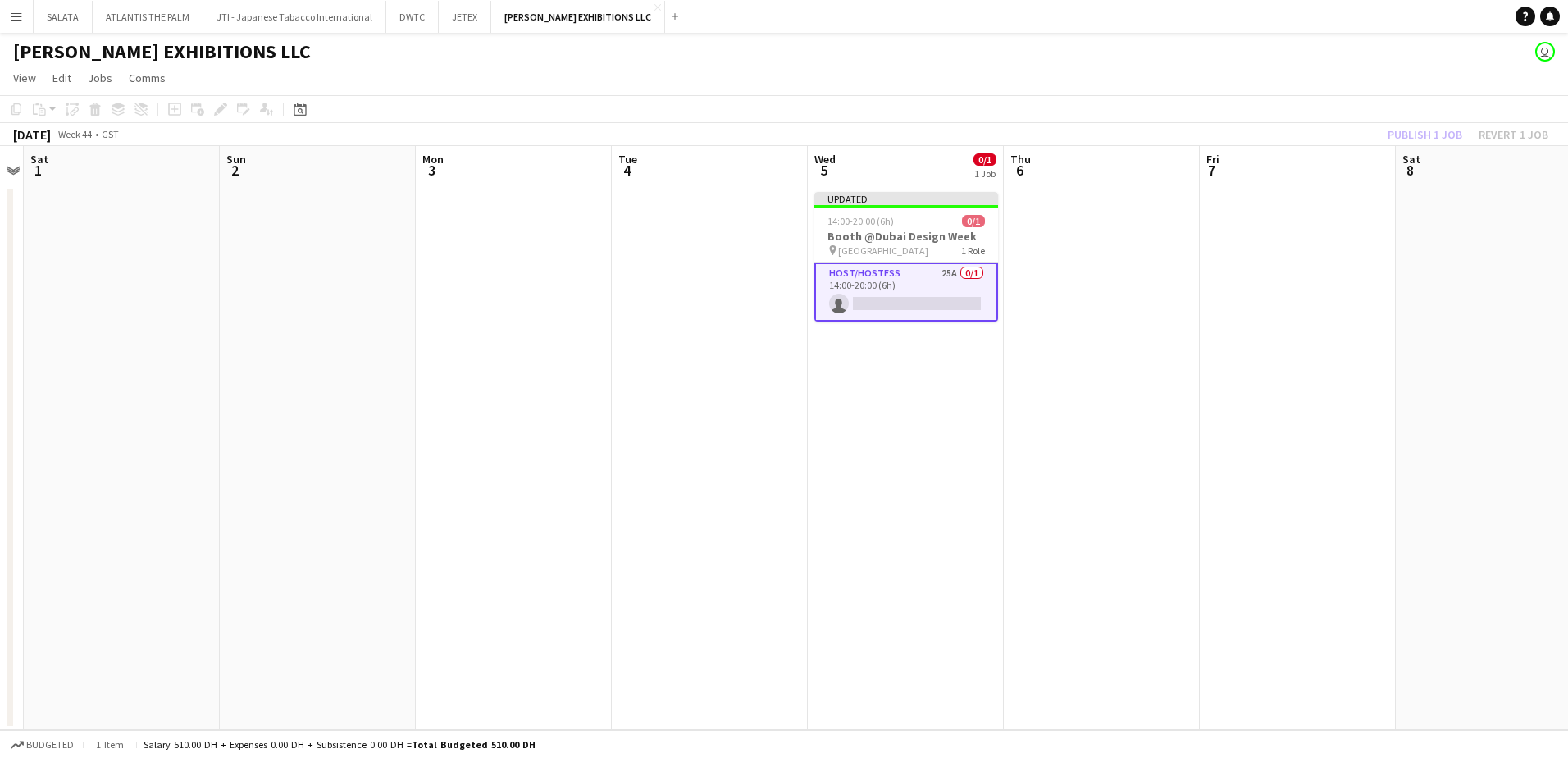
click at [1416, 38] on div "[PERSON_NAME] EXHIBITIONS LLC user" at bounding box center [784, 49] width 1568 height 32
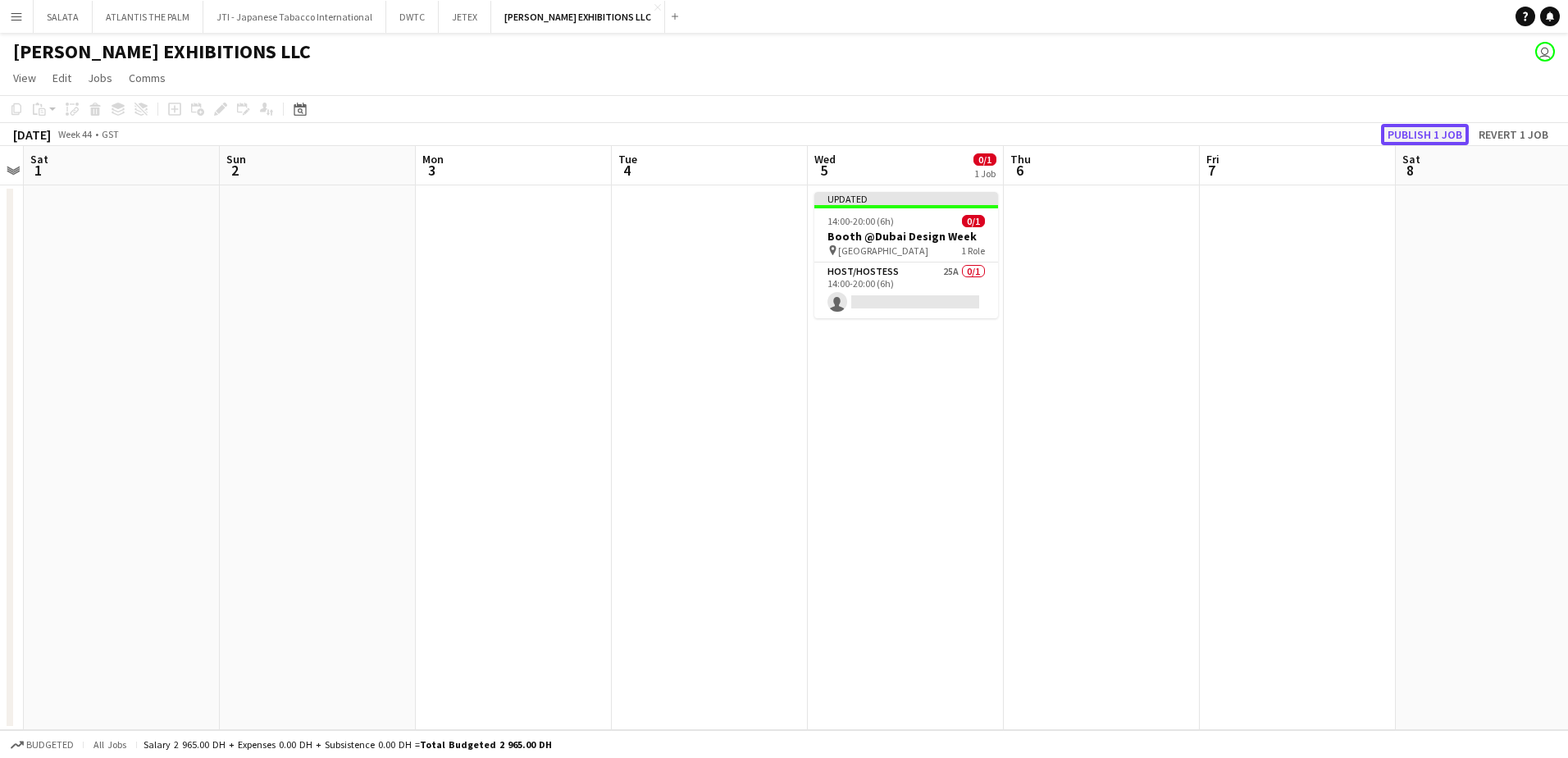
click at [1430, 129] on button "Publish 1 job" at bounding box center [1425, 134] width 88 height 22
